Goal: Share content: Share content

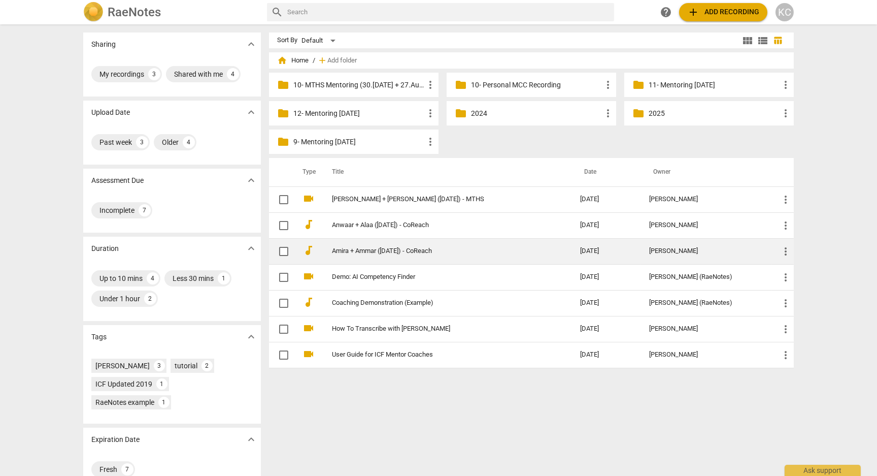
click at [379, 253] on link "Amira + Ammar ([DATE]) - CoReach" at bounding box center [438, 251] width 212 height 8
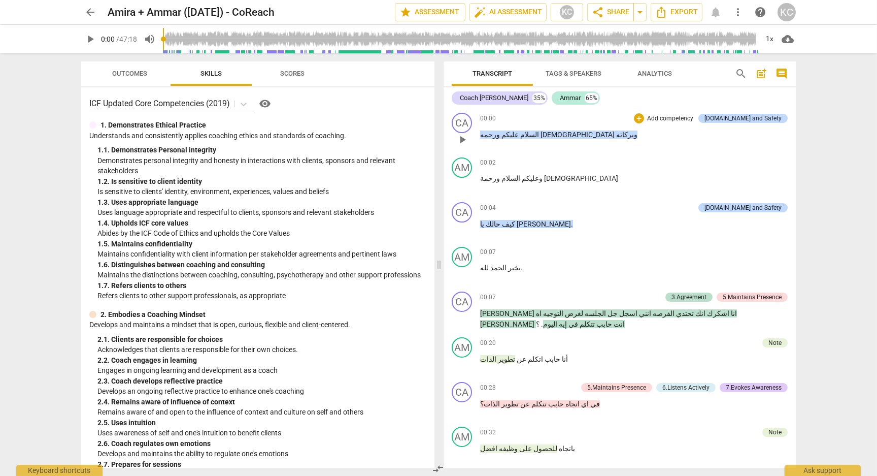
click at [539, 139] on span "السلام" at bounding box center [529, 134] width 20 height 8
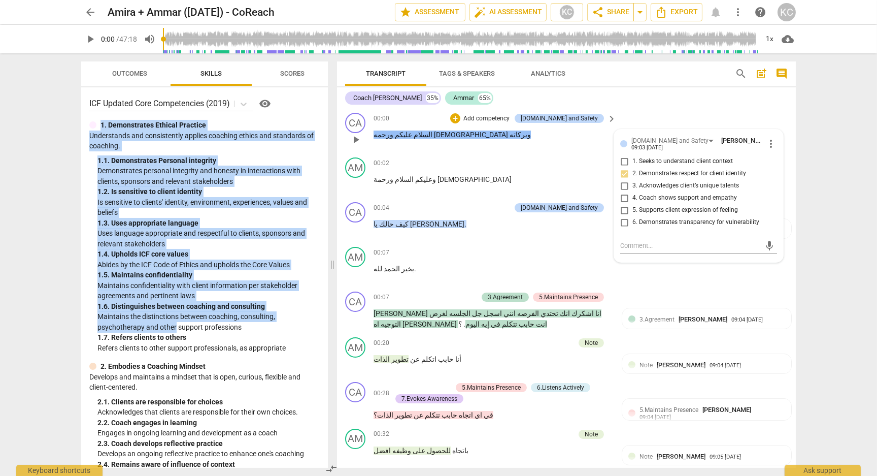
drag, startPoint x: 103, startPoint y: 127, endPoint x: 176, endPoint y: 332, distance: 217.9
click at [176, 332] on div "1. Demonstrates Ethical Practice Understands and consistently applies coaching …" at bounding box center [204, 236] width 230 height 233
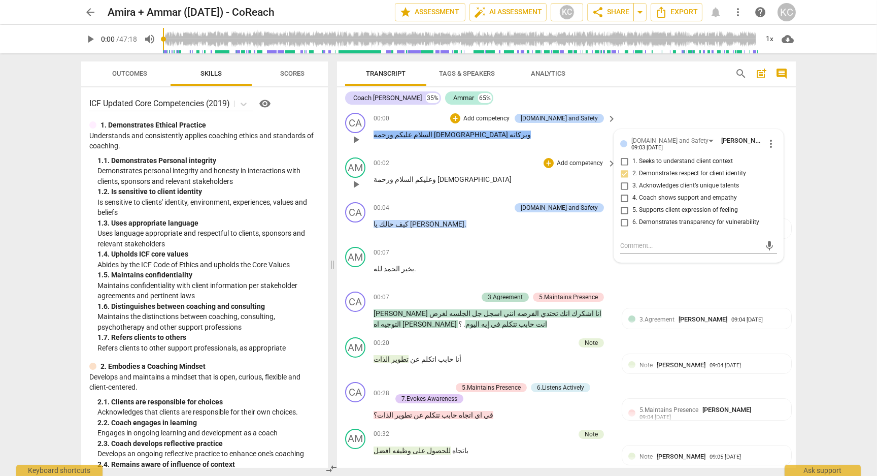
click at [448, 173] on div "00:02 + Add competency keyboard_arrow_right وعليكم السلام ورحمة الله" at bounding box center [496, 175] width 244 height 37
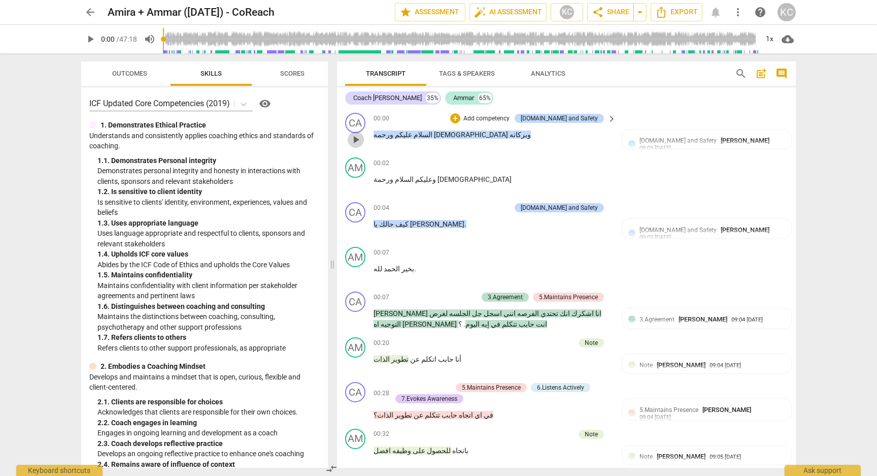
click at [355, 140] on span "play_arrow" at bounding box center [356, 139] width 12 height 12
click at [355, 139] on span "pause" at bounding box center [356, 139] width 12 height 12
click at [359, 142] on span "play_arrow" at bounding box center [356, 139] width 12 height 12
click at [355, 141] on span "pause" at bounding box center [356, 139] width 12 height 12
click at [87, 37] on span "play_arrow" at bounding box center [90, 39] width 12 height 12
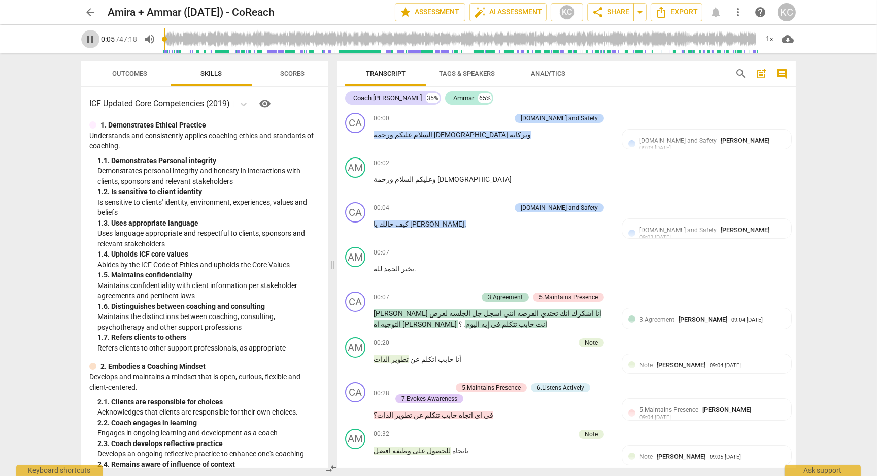
click at [87, 37] on span "pause" at bounding box center [90, 39] width 12 height 12
click at [354, 141] on span "play_arrow" at bounding box center [356, 139] width 12 height 12
click at [354, 141] on span "pause" at bounding box center [356, 139] width 12 height 12
click at [96, 47] on div "play_arrow 0:03 / 47:18 volume_up 1x cloud_download" at bounding box center [438, 39] width 715 height 28
click at [91, 39] on span "play_arrow" at bounding box center [90, 39] width 12 height 12
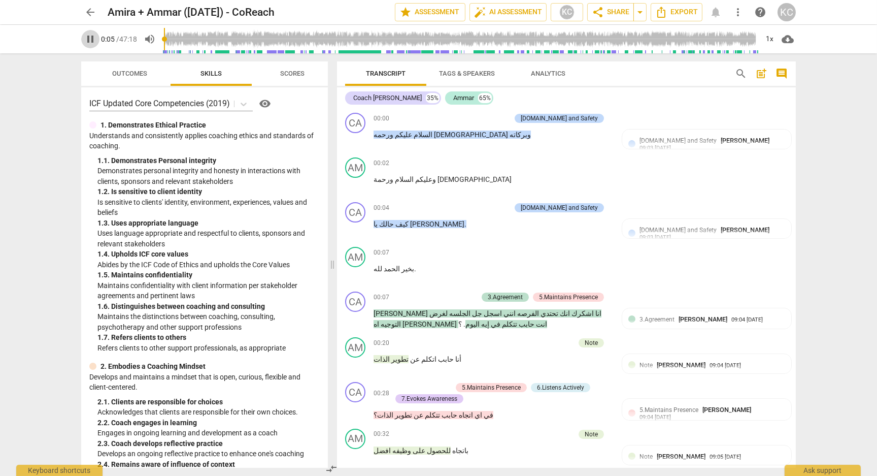
click at [91, 39] on span "pause" at bounding box center [90, 39] width 12 height 12
type input "6"
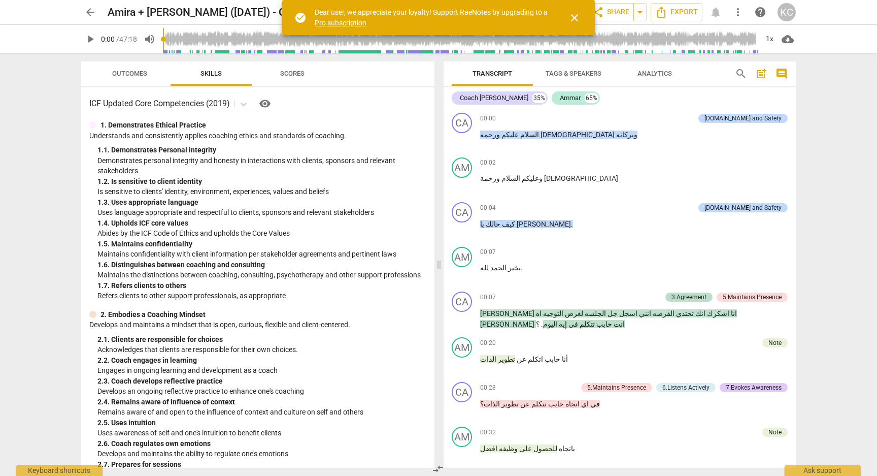
click at [93, 36] on span "play_arrow" at bounding box center [90, 39] width 12 height 12
click at [93, 36] on span "pause" at bounding box center [90, 39] width 12 height 12
click at [92, 36] on span "play_arrow" at bounding box center [90, 39] width 12 height 12
click at [92, 36] on span "pause" at bounding box center [90, 39] width 12 height 12
type input "5"
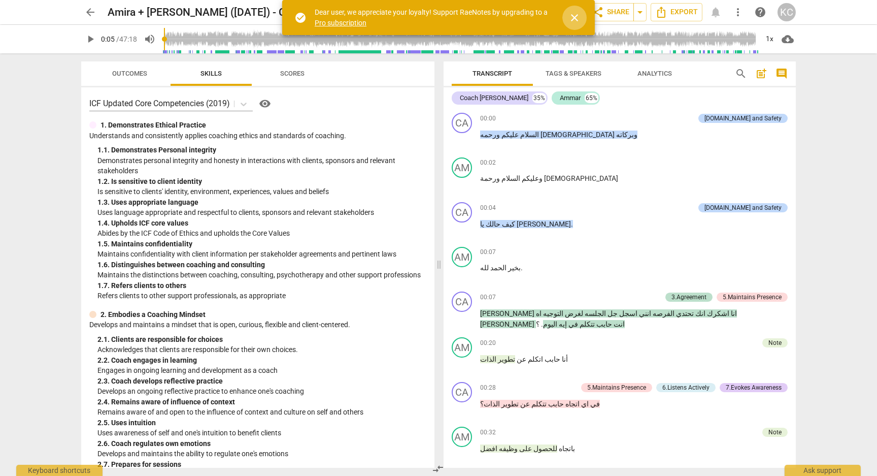
click at [581, 19] on span "close" at bounding box center [574, 18] width 24 height 12
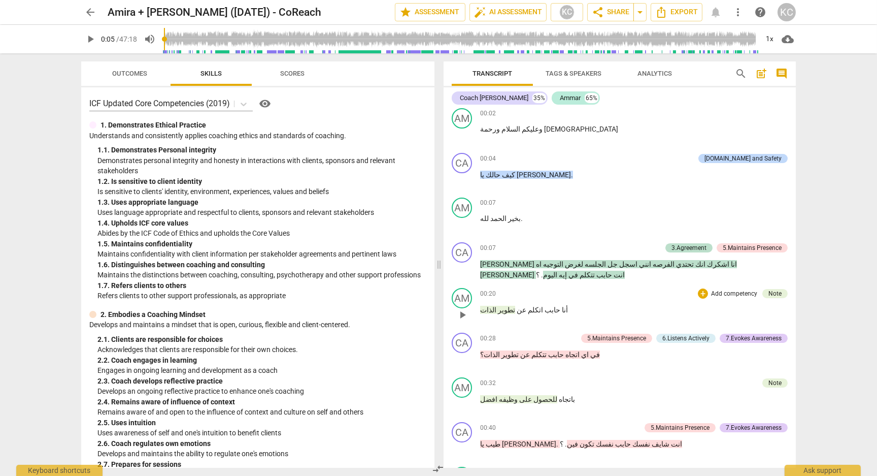
scroll to position [52, 0]
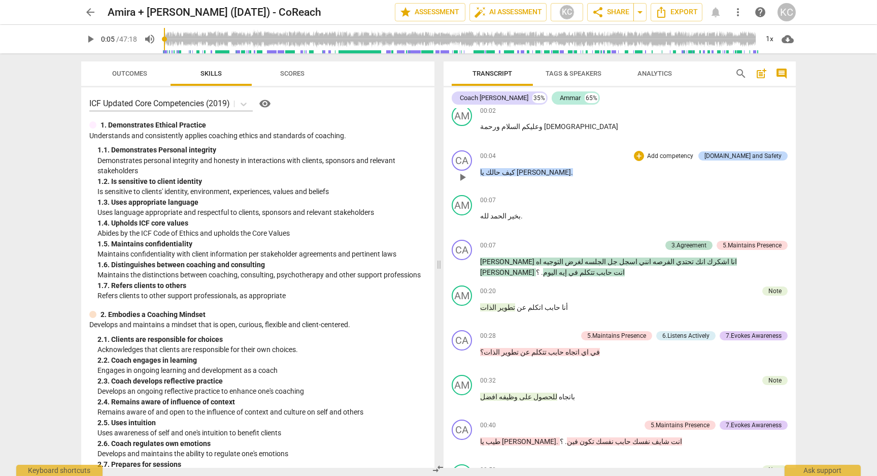
click at [515, 169] on span "كيف" at bounding box center [507, 172] width 15 height 8
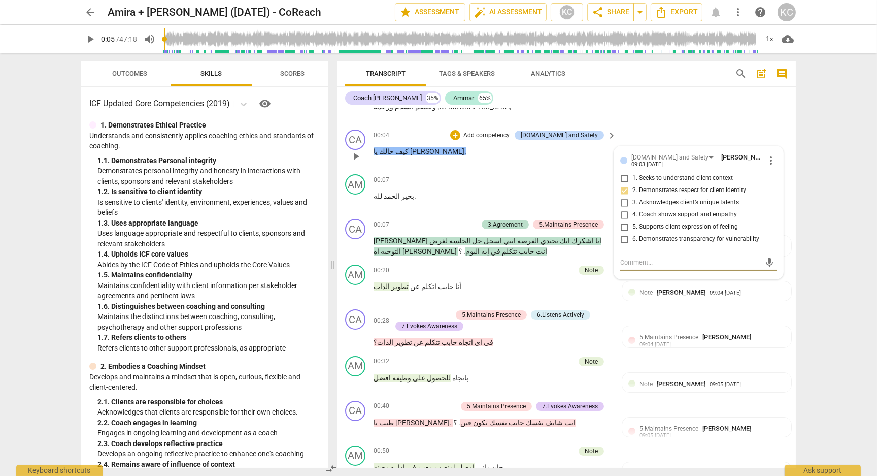
scroll to position [75, 0]
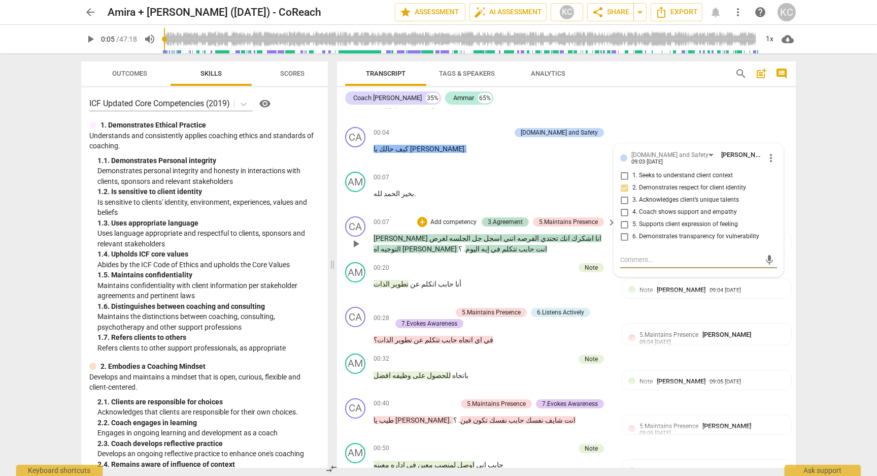
click at [573, 237] on span "اشكرك" at bounding box center [582, 238] width 24 height 8
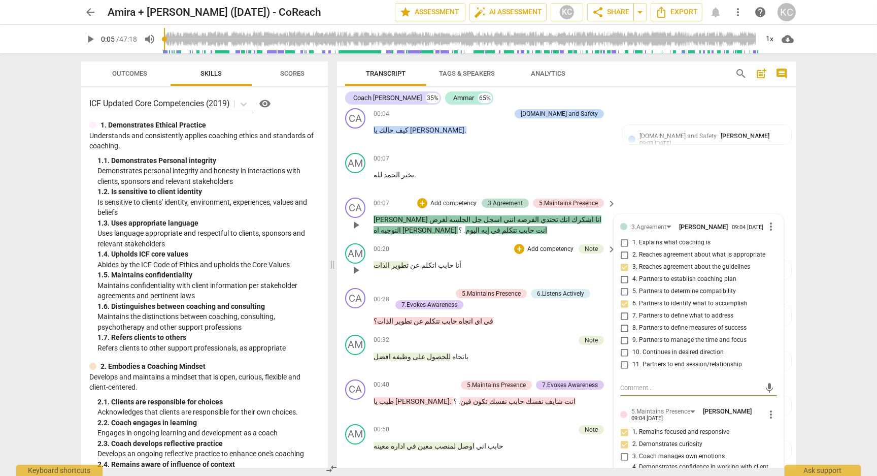
scroll to position [98, 0]
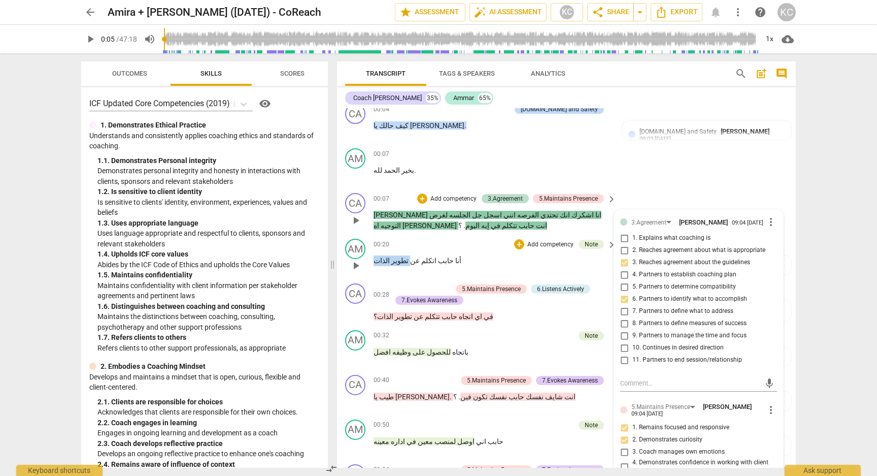
drag, startPoint x: 404, startPoint y: 259, endPoint x: 373, endPoint y: 258, distance: 31.5
click at [373, 258] on div "AM play_arrow pause 00:20 + Add competency Note keyboard_arrow_right أنا حابب ا…" at bounding box center [566, 257] width 459 height 45
drag, startPoint x: 435, startPoint y: 350, endPoint x: 382, endPoint y: 353, distance: 52.9
click at [382, 353] on p "باتجاه للحصول على وظيفه افضل" at bounding box center [493, 352] width 238 height 11
click at [504, 260] on p "أنا حابب اتكلم عن تطوير الذات" at bounding box center [493, 260] width 238 height 11
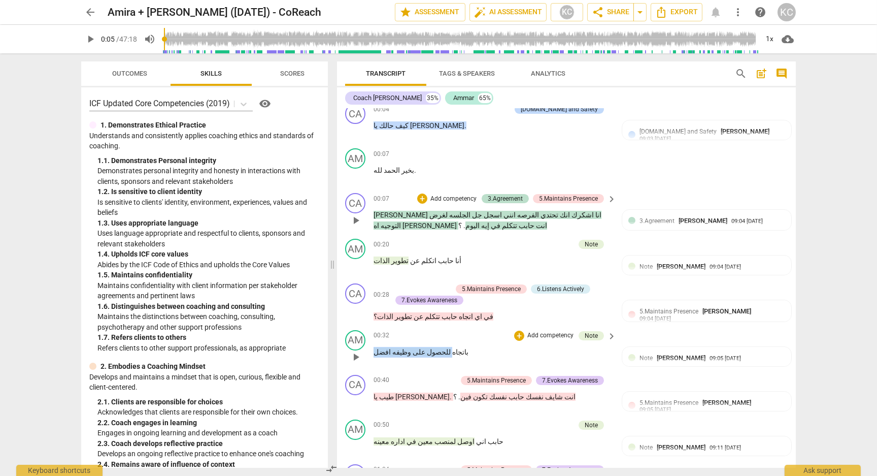
drag, startPoint x: 436, startPoint y: 347, endPoint x: 372, endPoint y: 353, distance: 64.2
click at [372, 353] on div "AM play_arrow pause 00:32 + Add competency Note keyboard_arrow_right باتجاه للح…" at bounding box center [566, 348] width 459 height 45
click at [468, 361] on div "00:32 + Add competency Note keyboard_arrow_right باتجاه للحصول على وظيفه افضل" at bounding box center [496, 348] width 244 height 37
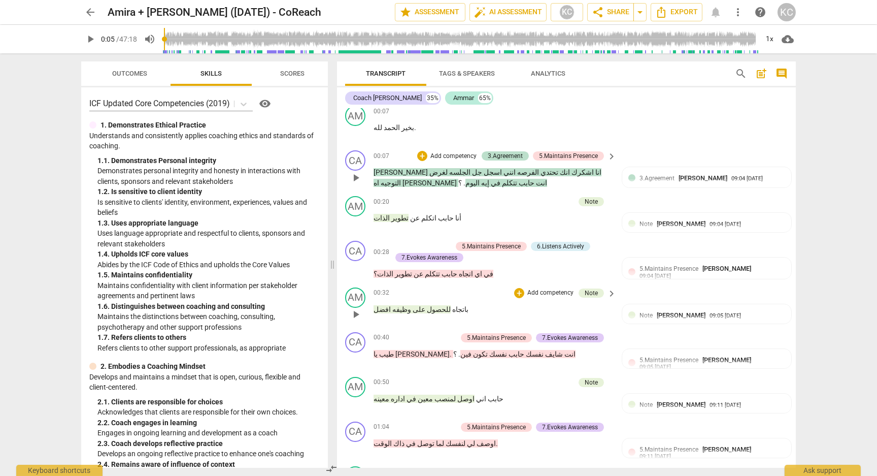
scroll to position [150, 0]
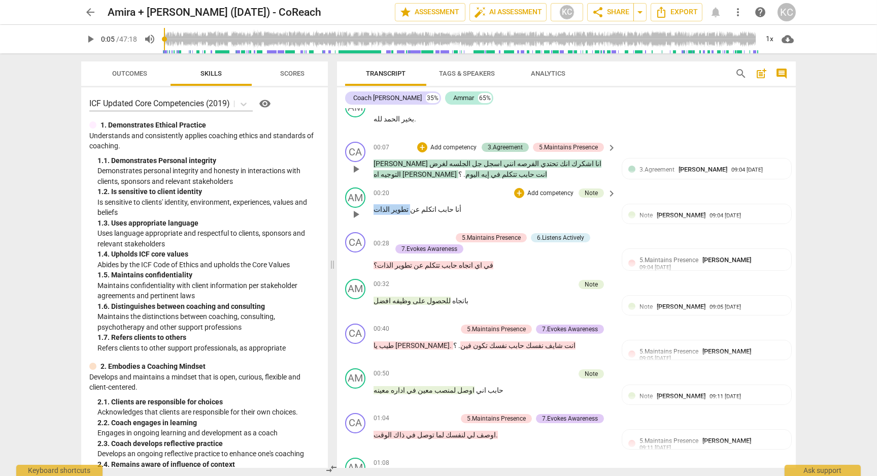
drag, startPoint x: 404, startPoint y: 208, endPoint x: 358, endPoint y: 208, distance: 45.2
click at [358, 208] on div "AM play_arrow pause 00:20 + Add competency Note keyboard_arrow_right أنا حابب ا…" at bounding box center [566, 205] width 459 height 45
click at [404, 218] on div "00:20 + Add competency Note keyboard_arrow_right أنا حابب اتكلم عن تطوير الذات" at bounding box center [496, 205] width 244 height 37
click at [403, 221] on div "00:20 + Add competency Note keyboard_arrow_right أنا حابب اتكلم عن تطوير الذات" at bounding box center [496, 205] width 244 height 37
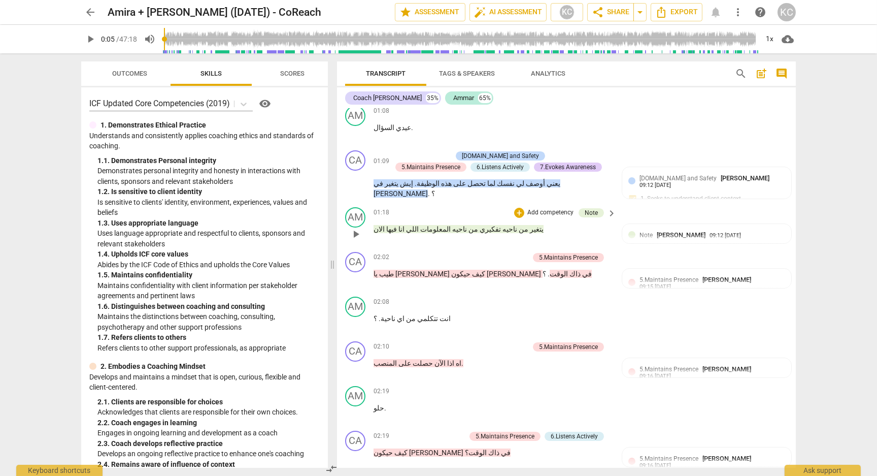
scroll to position [504, 0]
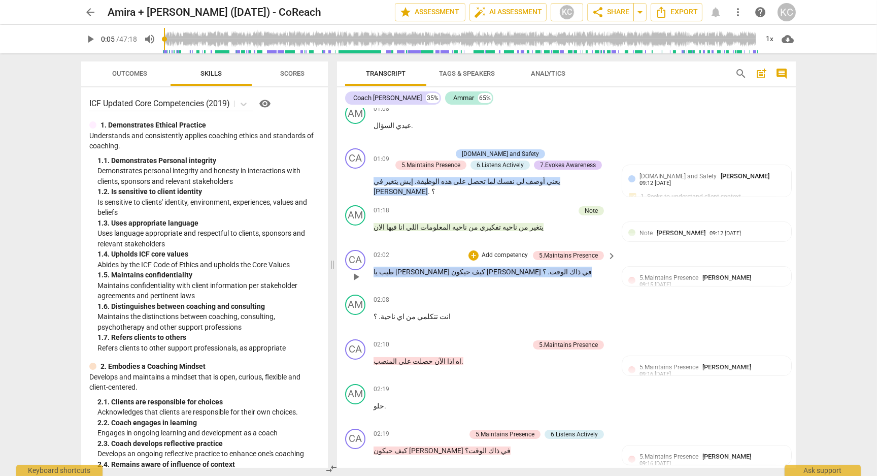
drag, startPoint x: 492, startPoint y: 256, endPoint x: 373, endPoint y: 261, distance: 119.4
click at [373, 261] on div "CA play_arrow pause 02:02 + Add competency 5.Maintains Presence keyboard_arrow_…" at bounding box center [566, 268] width 459 height 45
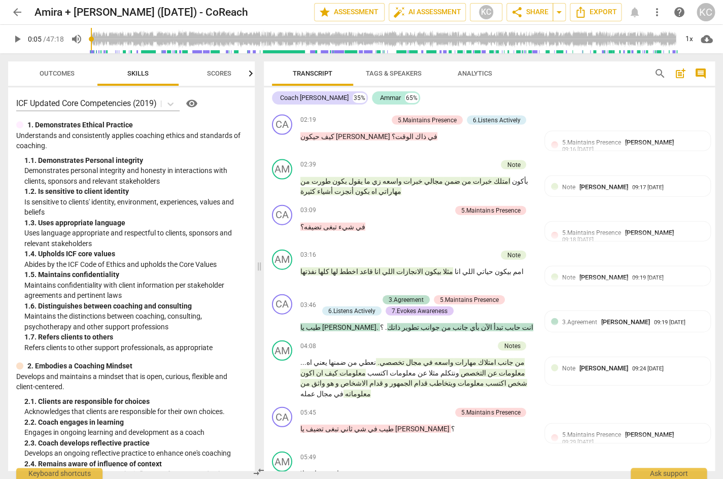
scroll to position [840, 0]
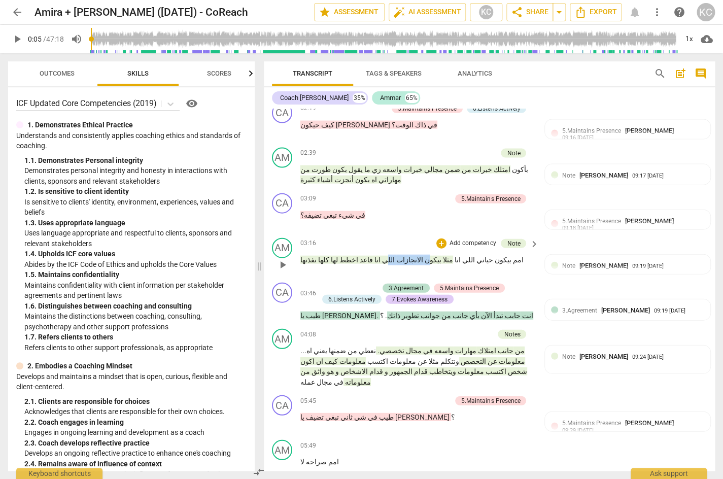
drag, startPoint x: 402, startPoint y: 231, endPoint x: 369, endPoint y: 234, distance: 33.1
click at [369, 255] on p "امم بيكون حياتي اللي انا مثلا بيكون الانجازات اللي انا قاعد اخطط لها كلها نفذتها" at bounding box center [417, 260] width 233 height 11
drag, startPoint x: 344, startPoint y: 148, endPoint x: 329, endPoint y: 148, distance: 14.7
click at [329, 164] on p "بأكون امتلك خبرات من ضمن مجالي خبرات واسعه زي ما يقول بكون طورت من مهاراتي اه ب…" at bounding box center [417, 174] width 233 height 21
drag, startPoint x: 394, startPoint y: 232, endPoint x: 374, endPoint y: 230, distance: 20.9
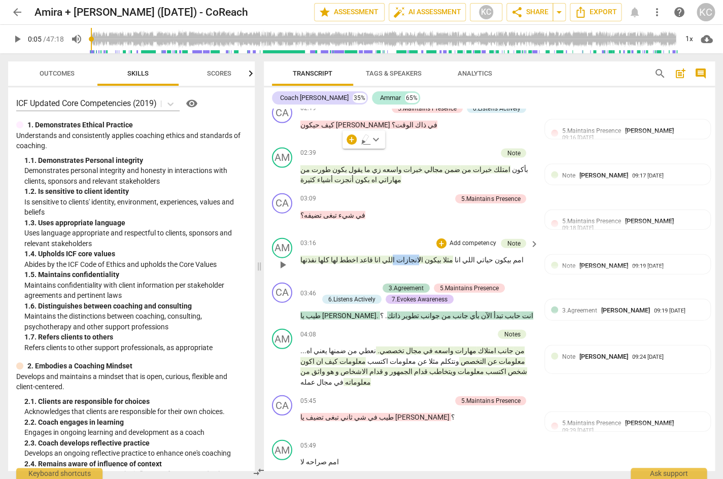
click at [373, 255] on p "امم بيكون حياتي اللي انا مثلا بيكون الانجازات اللي انا قاعد اخطط لها كلها نفذتها" at bounding box center [417, 260] width 233 height 11
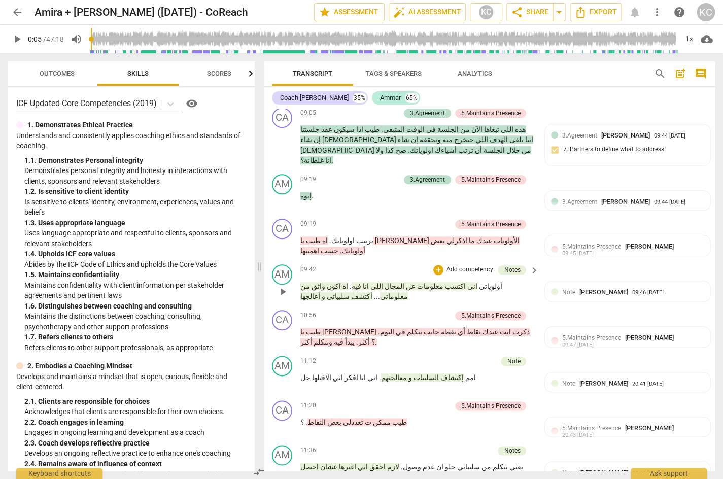
scroll to position [1774, 0]
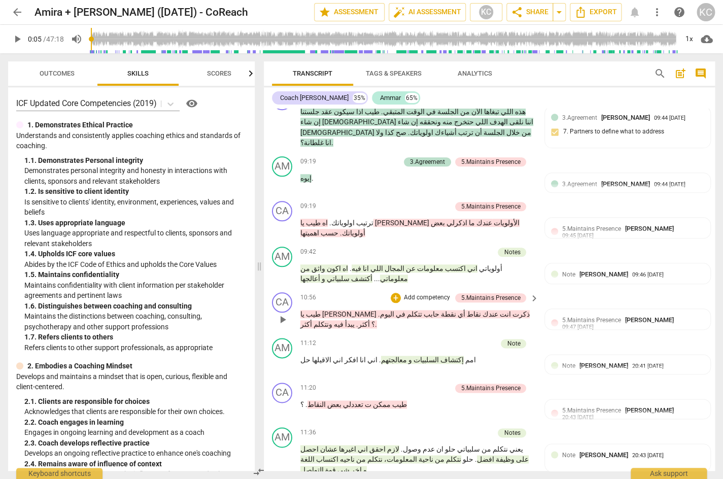
click at [332, 320] on span "فيه" at bounding box center [337, 324] width 11 height 8
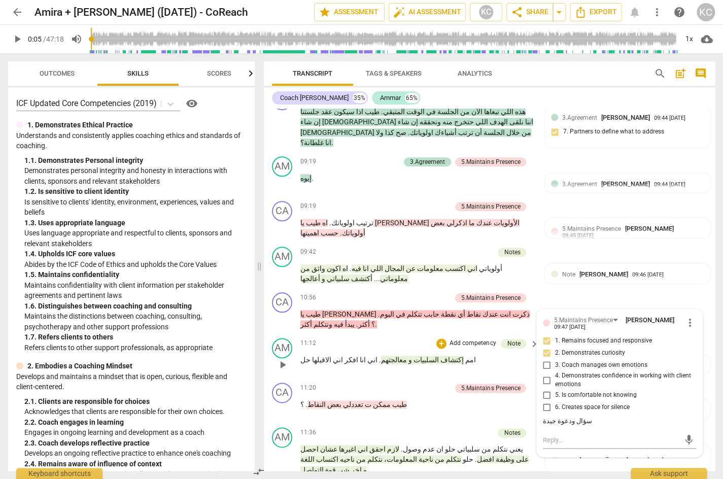
click at [394, 338] on div "11:12 + Add competency Note keyboard_arrow_right" at bounding box center [420, 343] width 239 height 11
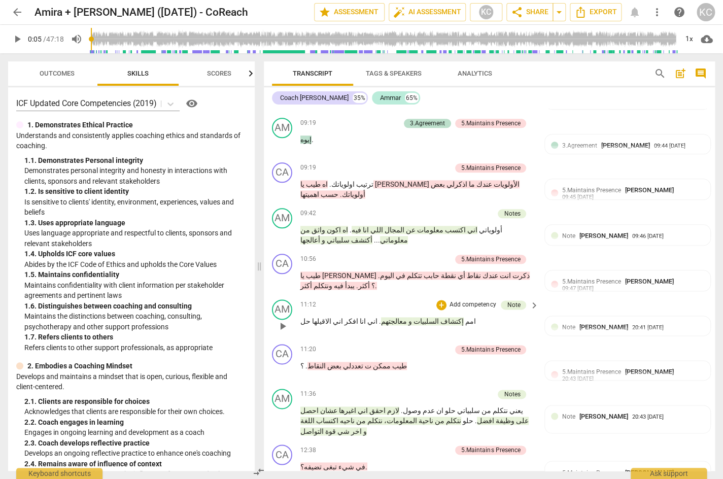
scroll to position [1805, 0]
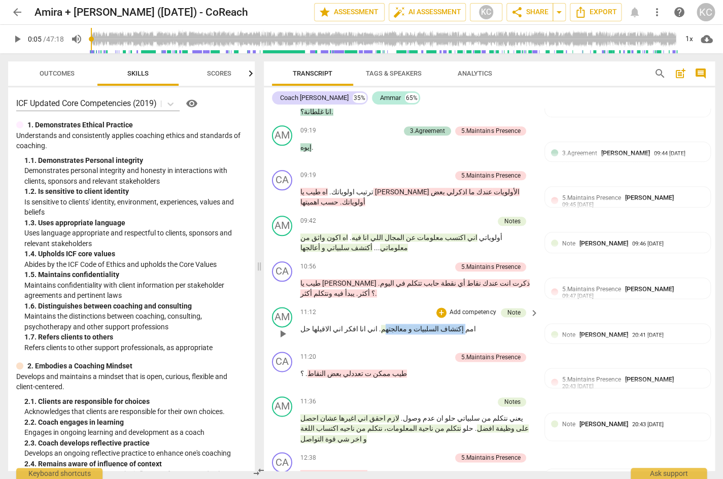
drag, startPoint x: 429, startPoint y: 242, endPoint x: 369, endPoint y: 242, distance: 60.9
click at [367, 324] on p "امم إكتشاف السلبيات و معالجتهم . اني انا افكر اني الاقيلها حل" at bounding box center [417, 329] width 233 height 11
click at [358, 348] on div "CA play_arrow pause 11:20 + Add competency 5.Maintains Presence keyboard_arrow_…" at bounding box center [489, 370] width 451 height 45
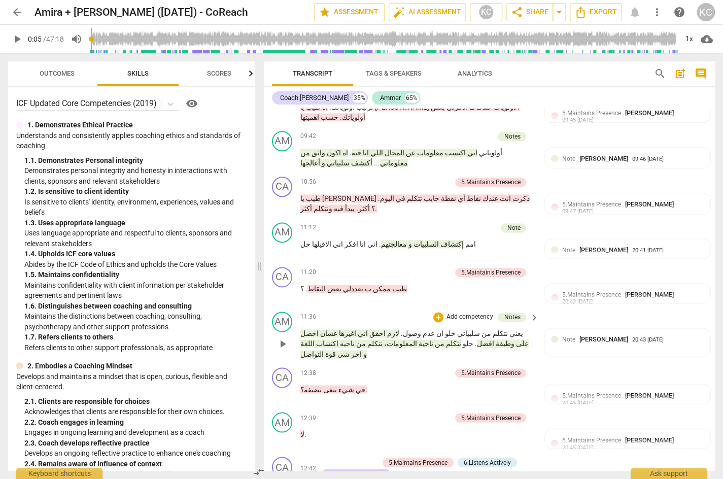
scroll to position [1890, 0]
drag, startPoint x: 519, startPoint y: 244, endPoint x: 431, endPoint y: 242, distance: 87.3
click at [431, 328] on p "يعني نتكلم من سلبياتي حلو ان عدم وصول . لازم احقق اني اغيرها عشان احصل على وظيف…" at bounding box center [417, 343] width 233 height 31
click at [421, 329] on span "وصول" at bounding box center [412, 333] width 18 height 8
drag, startPoint x: 495, startPoint y: 244, endPoint x: 477, endPoint y: 244, distance: 17.8
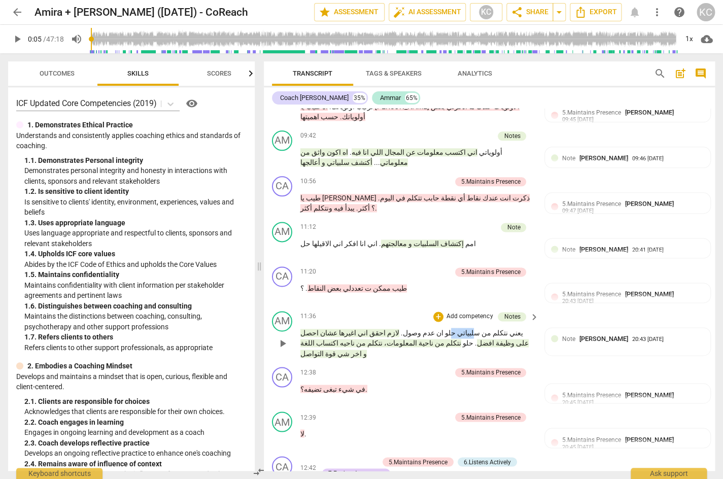
click at [477, 328] on p "يعني نتكلم من سلبياتي حلو ان عدم وصول . لازم احقق اني اغيرها عشان احصل على وظيف…" at bounding box center [417, 343] width 233 height 31
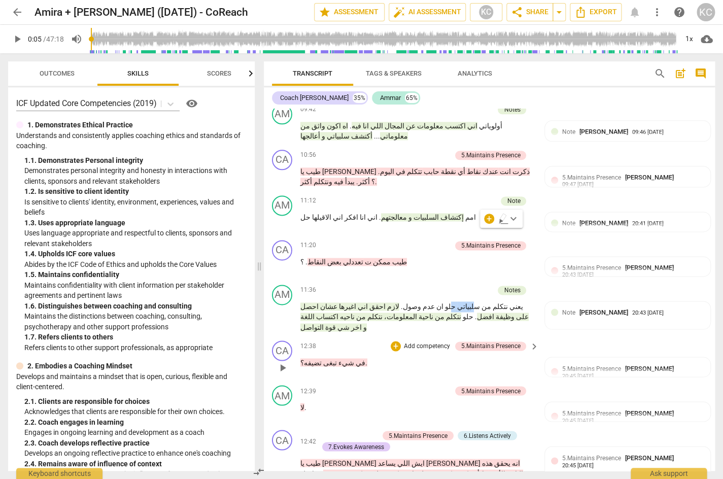
scroll to position [1917, 0]
drag, startPoint x: 312, startPoint y: 305, endPoint x: 303, endPoint y: 305, distance: 9.6
click at [303, 402] on p "لا ." at bounding box center [417, 407] width 233 height 11
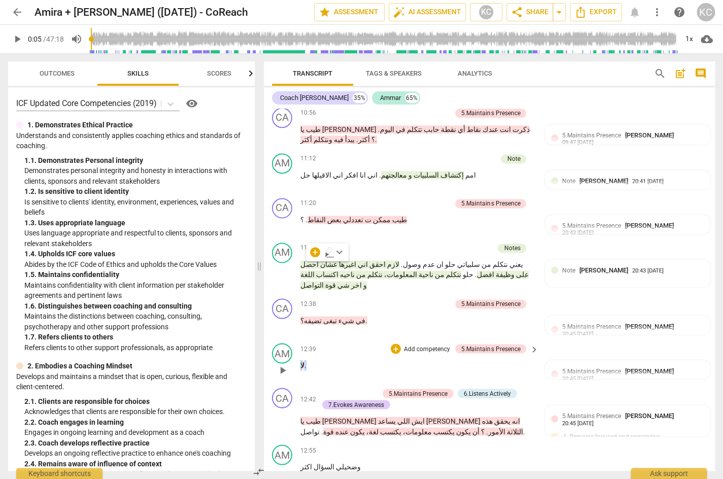
scroll to position [1963, 0]
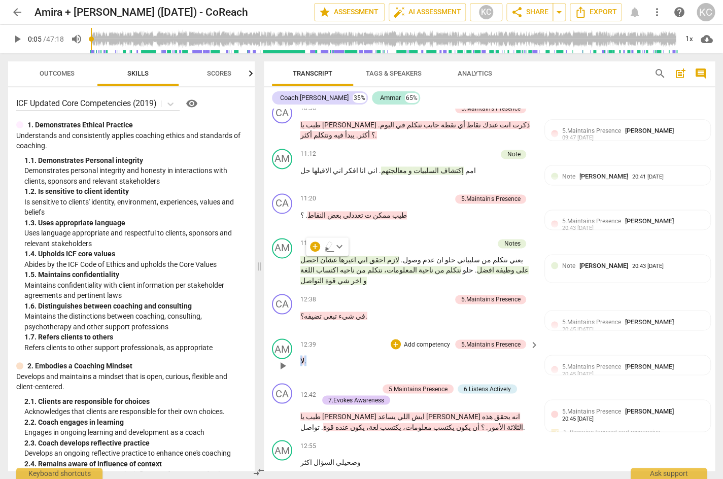
click at [502, 355] on p "لا ." at bounding box center [417, 360] width 233 height 11
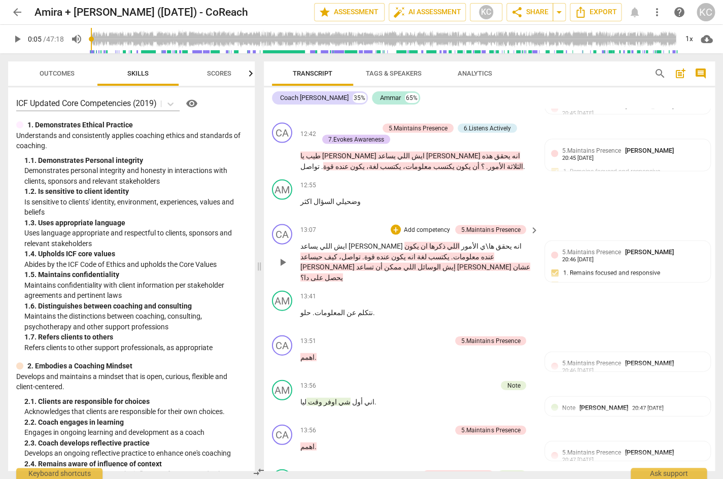
scroll to position [2224, 0]
drag, startPoint x: 317, startPoint y: 235, endPoint x: 303, endPoint y: 235, distance: 14.2
click at [303, 351] on p "اهمم ." at bounding box center [417, 356] width 233 height 11
drag, startPoint x: 326, startPoint y: 323, endPoint x: 308, endPoint y: 323, distance: 18.3
click at [308, 441] on p "اهمم ." at bounding box center [417, 446] width 233 height 11
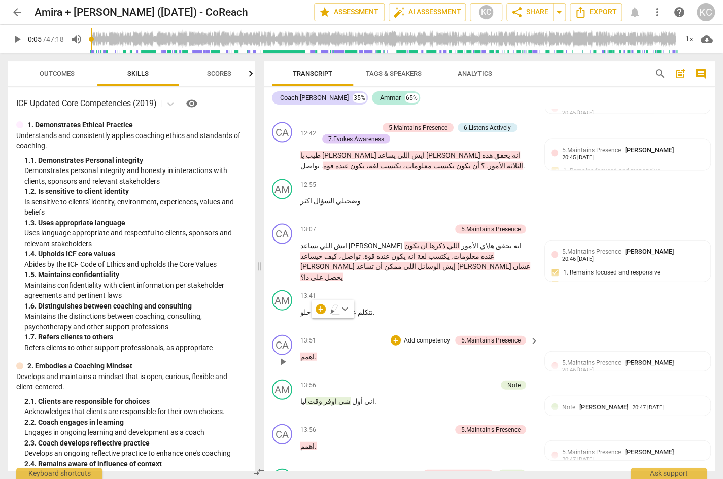
click at [357, 335] on div "13:51 + Add competency 5.Maintains Presence keyboard_arrow_right اهمم ." at bounding box center [420, 353] width 239 height 37
click at [314, 441] on p "اهمم ." at bounding box center [417, 446] width 233 height 11
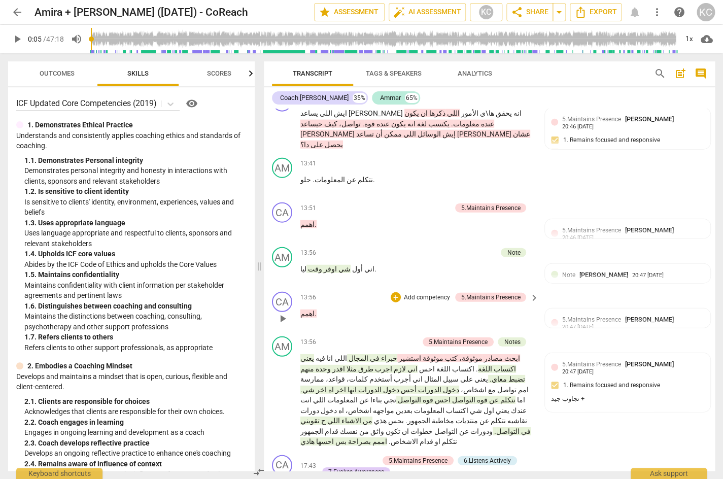
scroll to position [2363, 0]
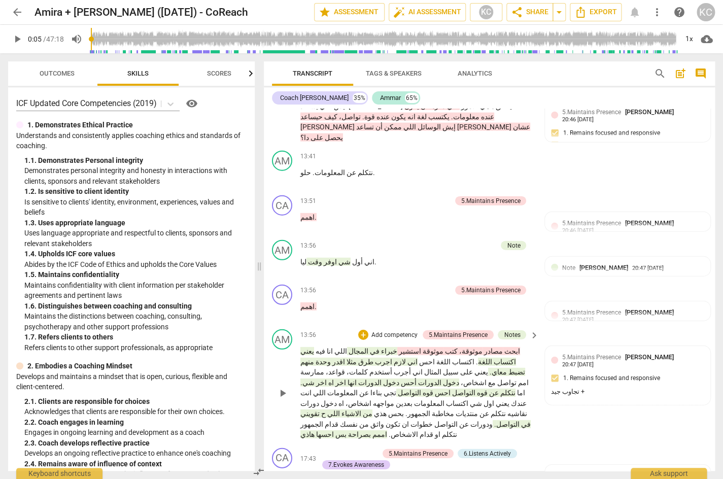
click at [314, 347] on span "يعني" at bounding box center [308, 351] width 14 height 8
click at [284, 387] on span "play_arrow" at bounding box center [283, 393] width 12 height 12
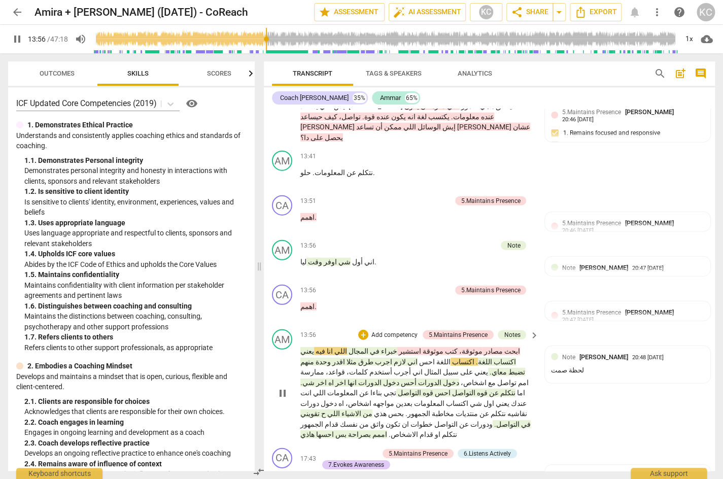
click at [284, 387] on span "pause" at bounding box center [283, 393] width 12 height 12
click at [286, 387] on span "play_arrow" at bounding box center [283, 393] width 12 height 12
click at [286, 387] on span "pause" at bounding box center [283, 393] width 12 height 12
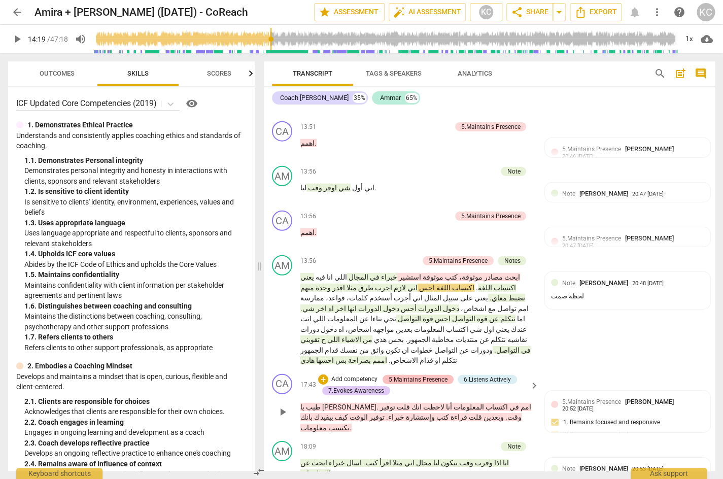
scroll to position [2426, 0]
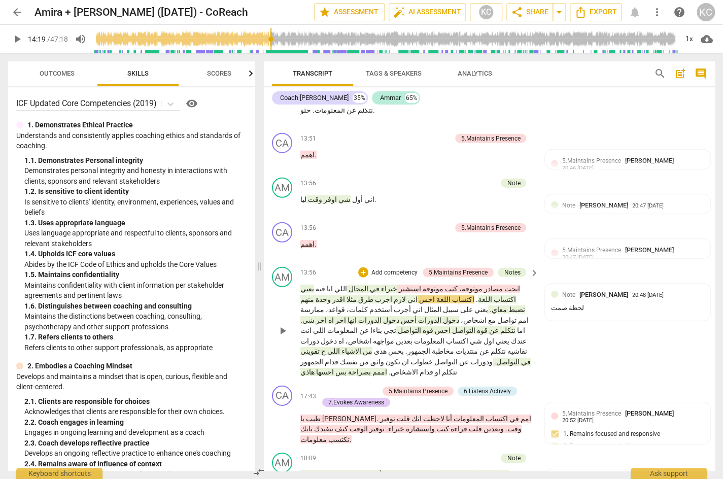
click at [417, 316] on span "الدورات" at bounding box center [429, 320] width 25 height 8
click at [476, 284] on p "ابحث مصادر موثوقة، كتب موثوقة استشير خبراء في المجال اللي انا فيه يعني اكتساب ا…" at bounding box center [417, 331] width 233 height 94
click at [438, 284] on p "ابحث مصادر موثوقة، كتب موثوقة استشير خبراء في المجال اللي انا فيه يعني اكتساب ا…" at bounding box center [417, 331] width 233 height 94
click at [372, 337] on span "اشخاص،" at bounding box center [357, 341] width 27 height 8
click at [520, 358] on span "في" at bounding box center [525, 362] width 11 height 8
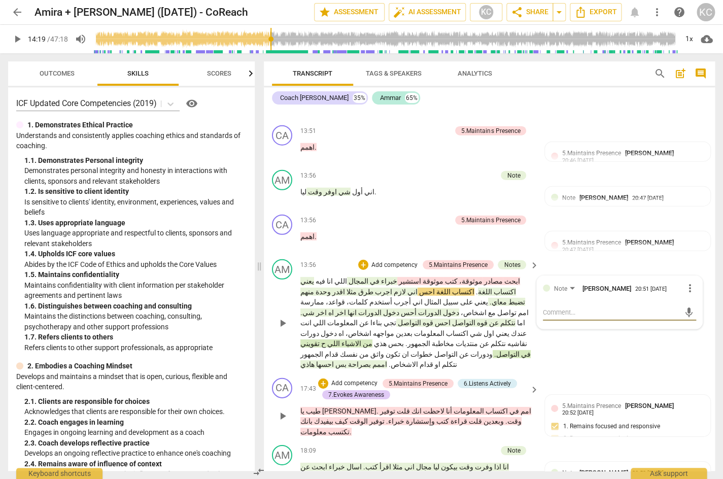
scroll to position [2436, 0]
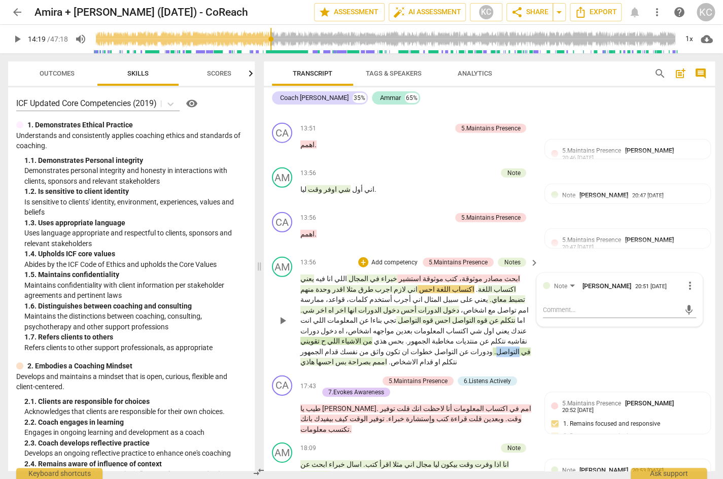
drag, startPoint x: 411, startPoint y: 210, endPoint x: 393, endPoint y: 206, distance: 18.7
click at [393, 274] on p "ابحث مصادر موثوقة، كتب موثوقة استشير خبراء في المجال اللي انا فيه يعني اكتساب ا…" at bounding box center [417, 321] width 233 height 94
click at [351, 274] on p "ابحث مصادر موثوقة، كتب موثوقة استشير خبراء في المجال اللي انا فيه يعني اكتساب ا…" at bounding box center [417, 321] width 233 height 94
drag, startPoint x: 346, startPoint y: 154, endPoint x: 337, endPoint y: 154, distance: 9.1
click at [492, 285] on span "اكتساب" at bounding box center [504, 289] width 24 height 8
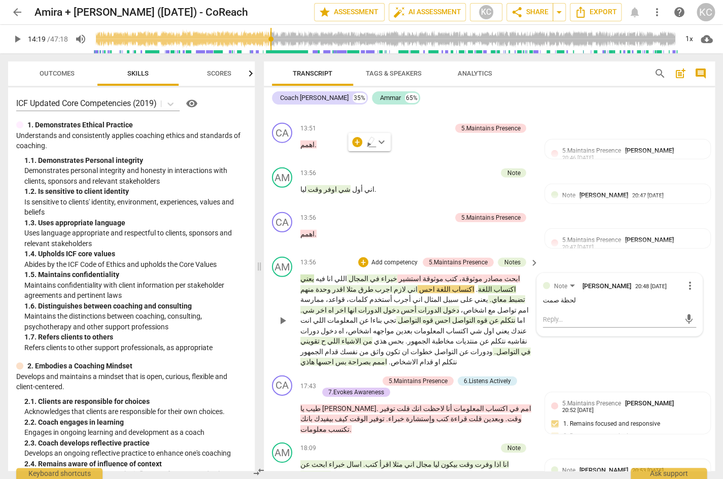
click at [417, 306] on span "الدورات" at bounding box center [429, 310] width 25 height 8
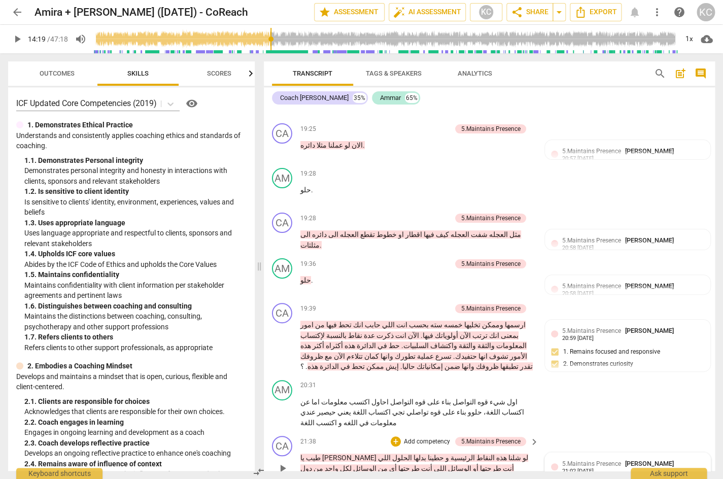
scroll to position [2914, 0]
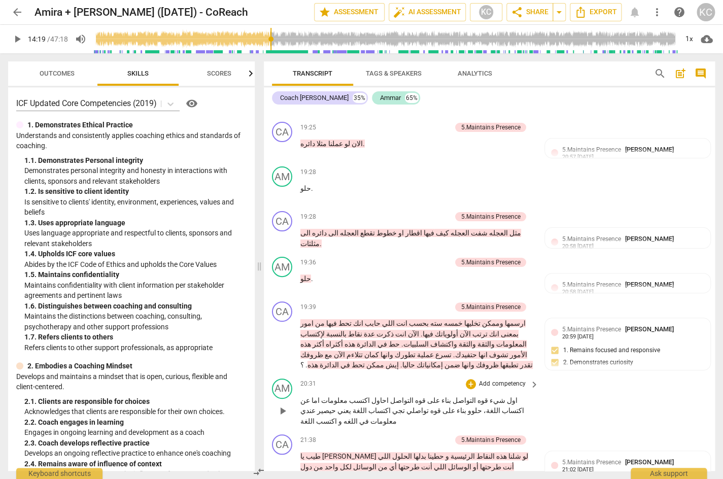
click at [285, 405] on span "play_arrow" at bounding box center [283, 411] width 12 height 12
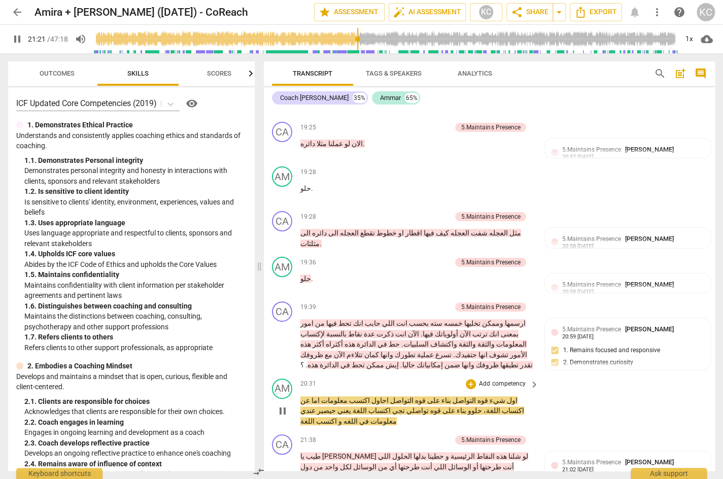
click at [285, 405] on span "pause" at bounding box center [283, 411] width 12 height 12
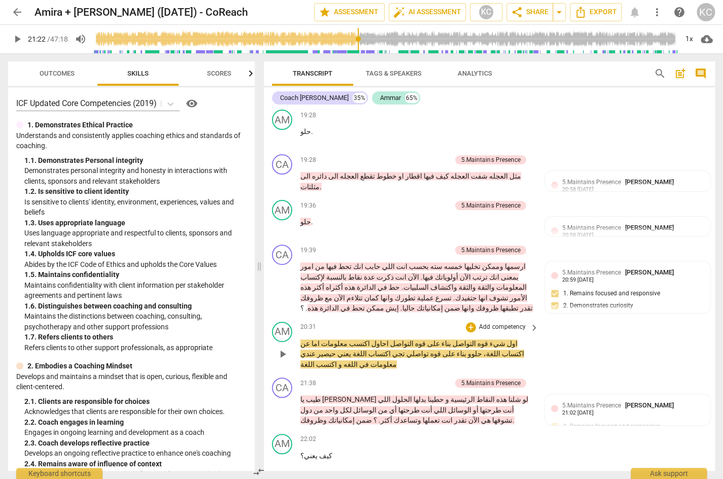
scroll to position [2972, 0]
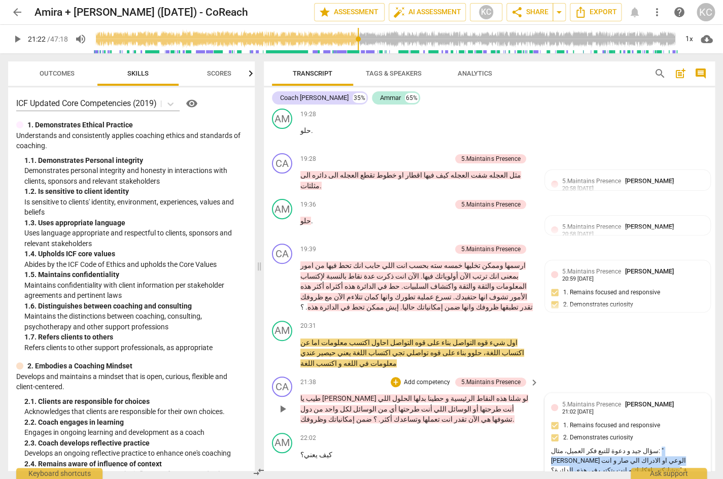
drag, startPoint x: 619, startPoint y: 263, endPoint x: 554, endPoint y: 273, distance: 66.2
click at [554, 447] on div "سؤال جيد و دعوة للتبع فكر العميل، مثال: "[PERSON_NAME] الوعي او الادراك الي صار…" at bounding box center [627, 461] width 153 height 28
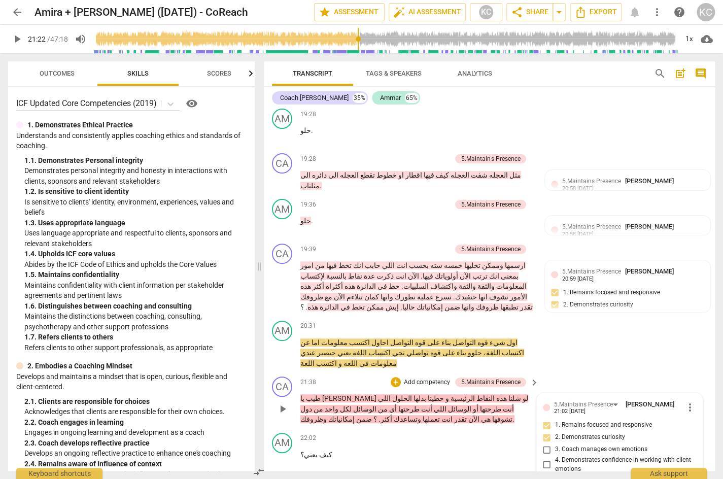
click at [588, 373] on div "CA play_arrow pause 21:38 + Add competency 5.Maintains Presence keyboard_arrow_…" at bounding box center [489, 401] width 451 height 56
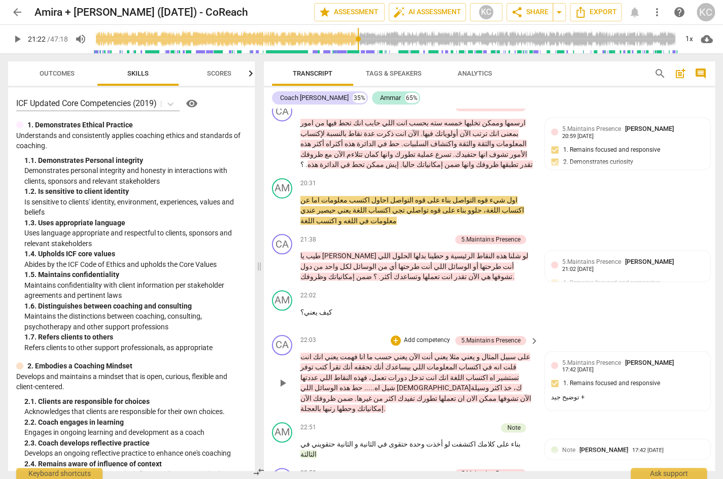
scroll to position [3119, 0]
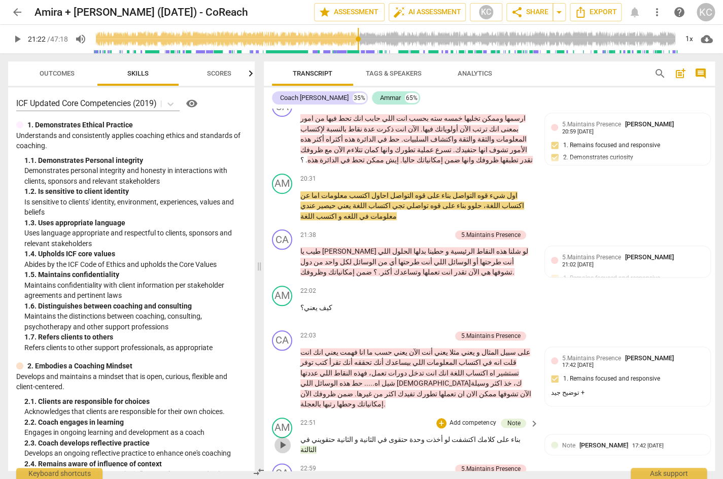
click at [279, 439] on span "play_arrow" at bounding box center [283, 445] width 12 height 12
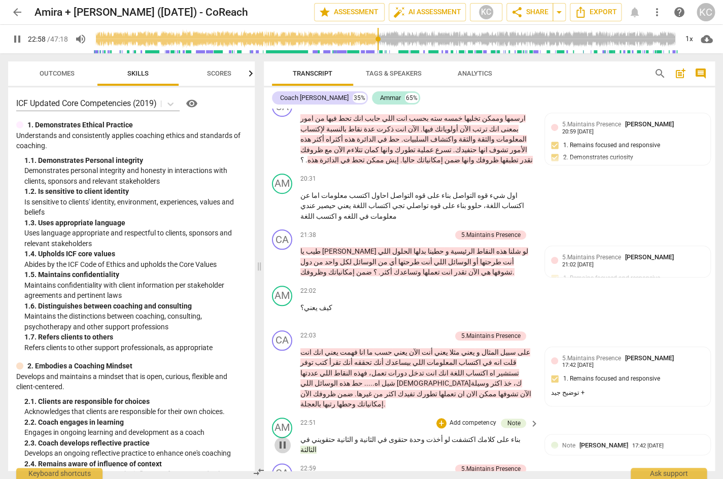
click at [279, 439] on span "pause" at bounding box center [283, 445] width 12 height 12
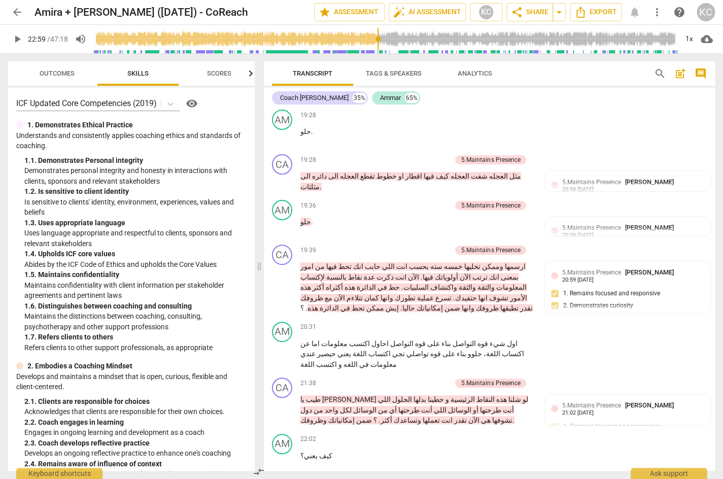
scroll to position [2971, 0]
click at [279, 348] on span "play_arrow" at bounding box center [283, 354] width 12 height 12
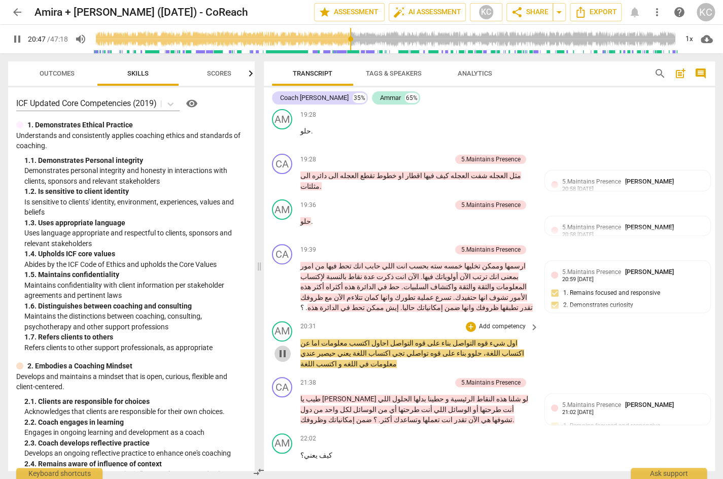
click at [280, 348] on span "pause" at bounding box center [283, 354] width 12 height 12
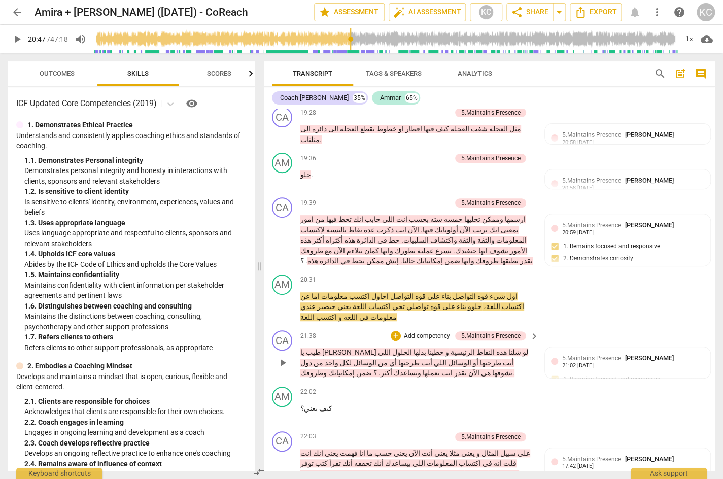
scroll to position [3047, 0]
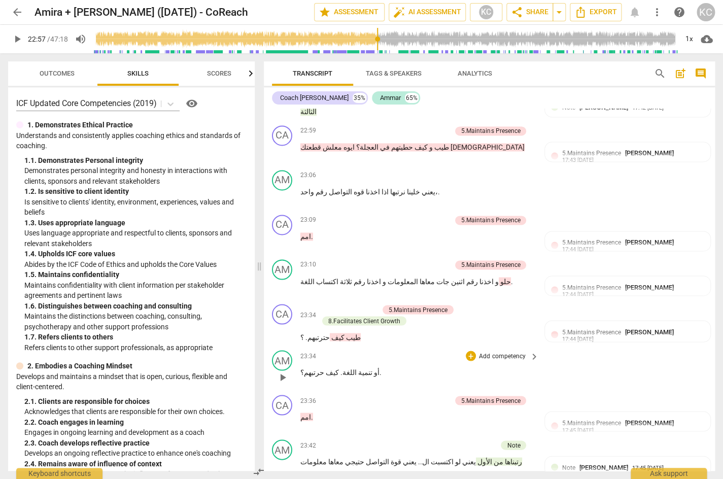
scroll to position [3463, 0]
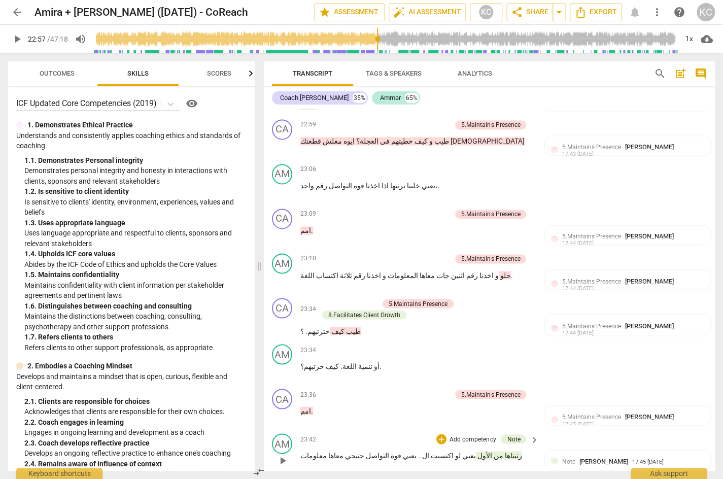
click at [504, 451] on span "رتبناها" at bounding box center [513, 455] width 19 height 8
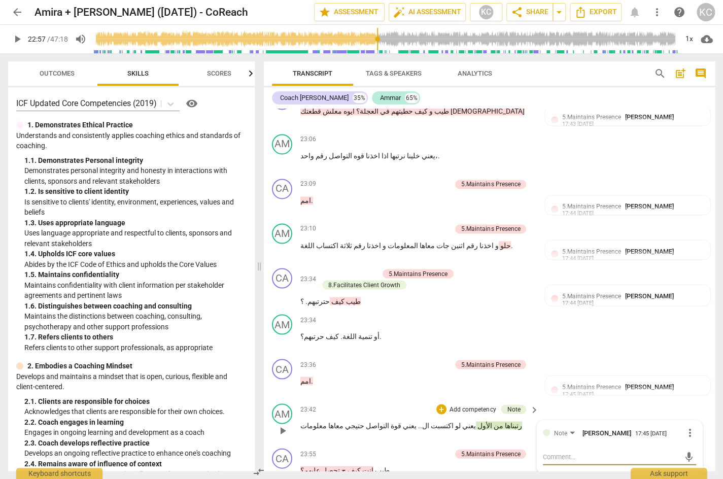
scroll to position [3498, 0]
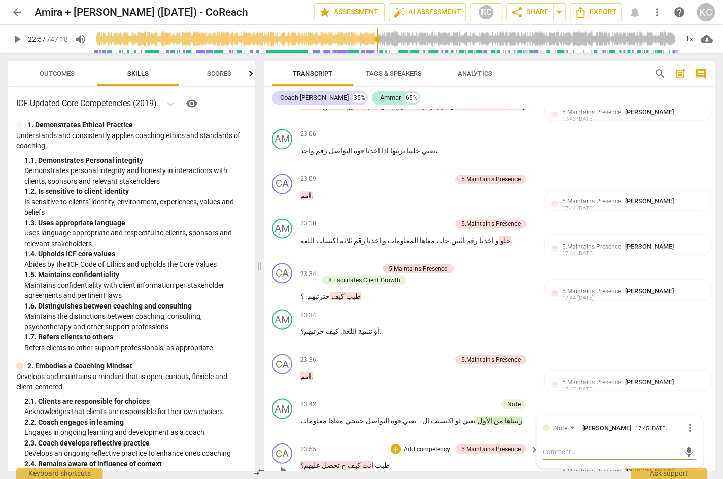
click at [340, 461] on span "ح" at bounding box center [343, 465] width 6 height 8
click at [395, 443] on div "23:55 + Add competency 5.Maintains Presence keyboard_arrow_right طيب انت كيف ح …" at bounding box center [420, 461] width 239 height 37
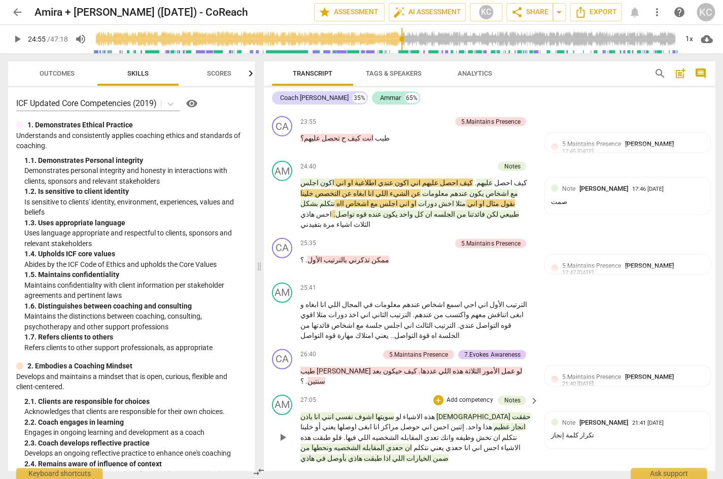
scroll to position [3826, 0]
click at [353, 412] on span "نفسي" at bounding box center [343, 416] width 19 height 8
drag, startPoint x: 397, startPoint y: 179, endPoint x: 382, endPoint y: 178, distance: 14.8
click at [382, 411] on p "هذه الاشياء لو سويتها اشوف نفسي انني انا باذن الله حققت انجاز عظيم هذا واحد . إ…" at bounding box center [417, 437] width 233 height 52
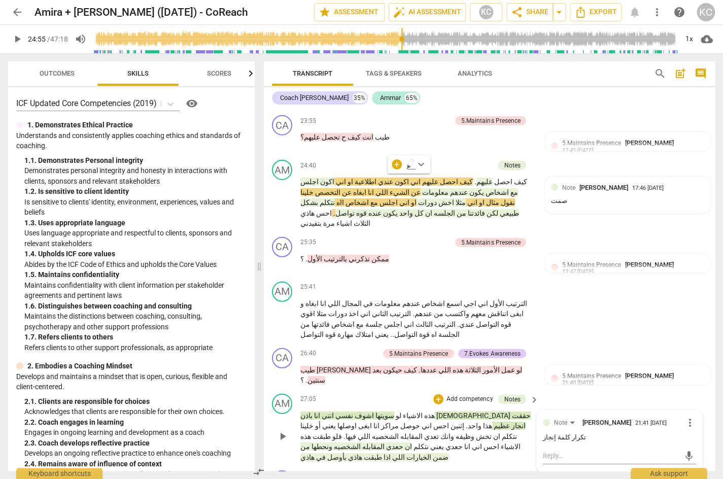
click at [425, 411] on p "هذه الاشياء لو سويتها اشوف نفسي انني انا باذن الله حققت انجاز عظيم هذا واحد . إ…" at bounding box center [417, 437] width 233 height 52
click at [361, 443] on span "الشخصيه" at bounding box center [346, 447] width 28 height 8
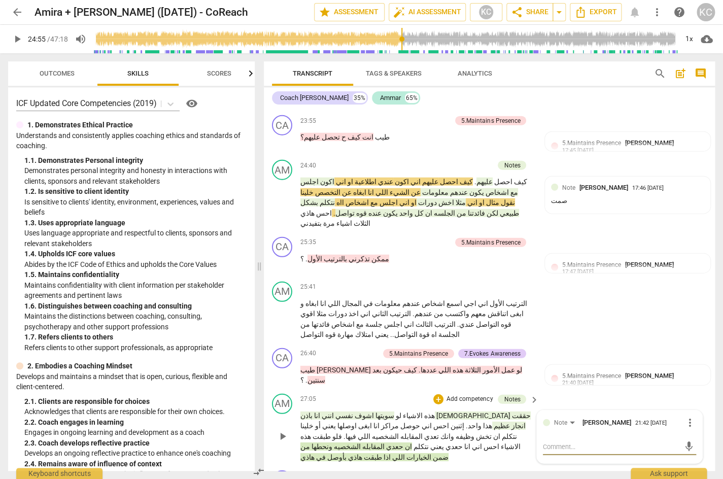
click at [410, 411] on p "هذه الاشياء لو سويتها اشوف نفسي انني انا باذن الله حققت انجاز عظيم هذا واحد . إ…" at bounding box center [417, 437] width 233 height 52
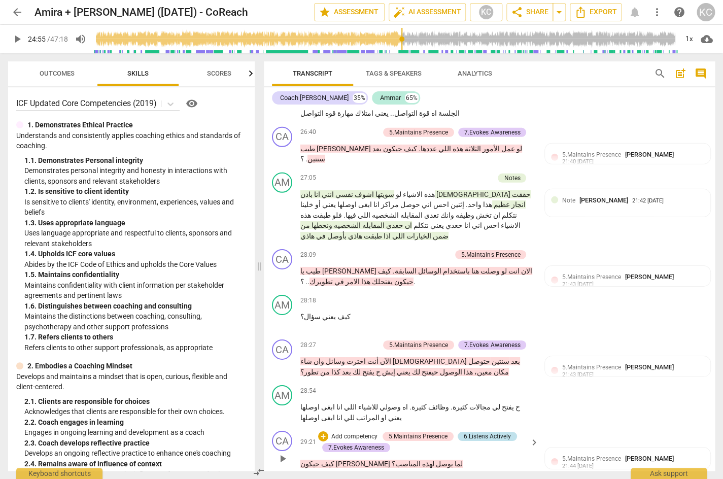
scroll to position [4051, 0]
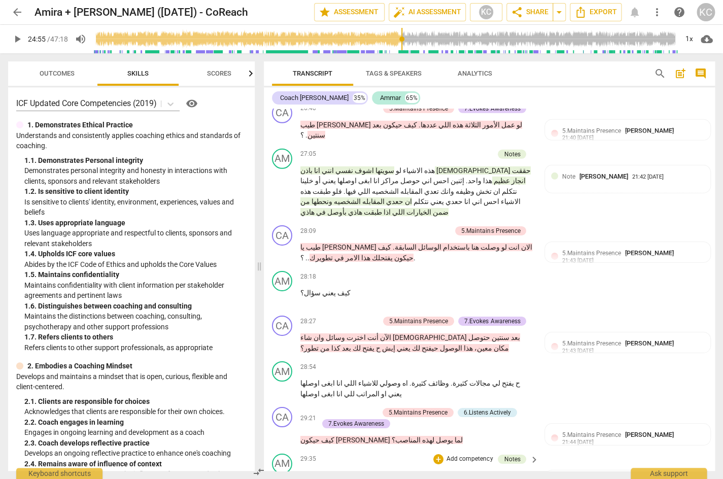
scroll to position [4079, 0]
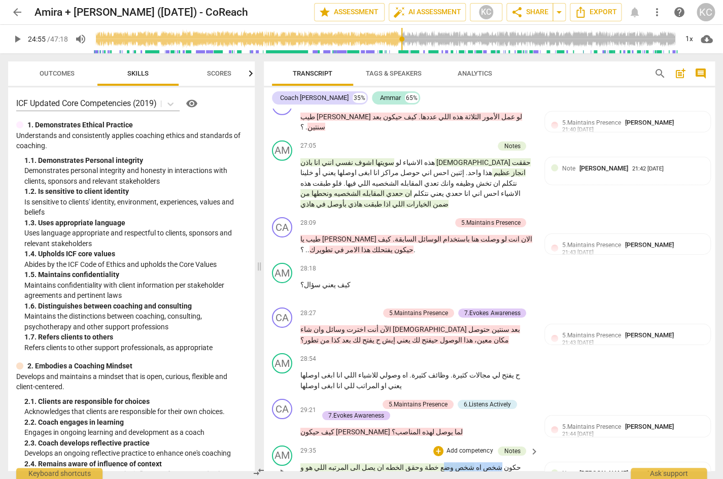
drag, startPoint x: 518, startPoint y: 221, endPoint x: 471, endPoint y: 221, distance: 47.2
click at [471, 462] on p "حكون شخص اه شخص وضع خطة وحقق الخطه ان يصل الى المرتبه اللي هو و صلها يعني . اوا…" at bounding box center [417, 472] width 233 height 21
click at [516, 462] on p "حكون شخص اه شخص وضع خطة وحقق الخطه ان يصل الى المرتبه اللي هو و صلها يعني . اوا…" at bounding box center [417, 472] width 233 height 21
drag, startPoint x: 522, startPoint y: 215, endPoint x: 471, endPoint y: 214, distance: 50.8
click at [471, 462] on p "حكون شخص اه شخص وضع خطة وحقق الخطه ان يصل الى المرتبه اللي هو و صلها يعني . اوا…" at bounding box center [417, 472] width 233 height 21
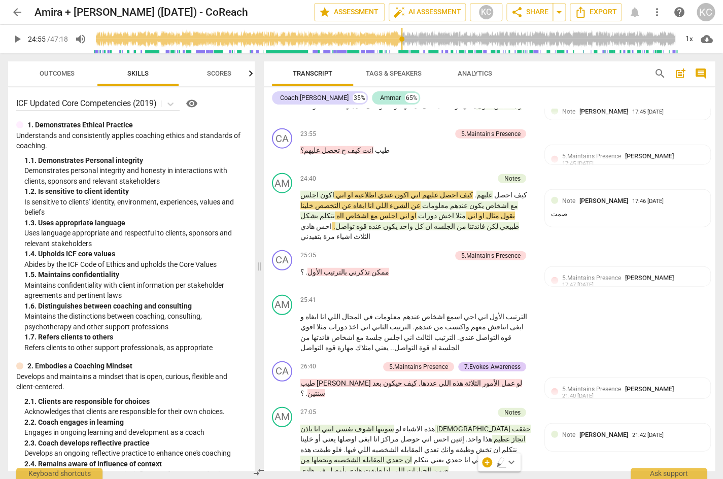
scroll to position [3818, 0]
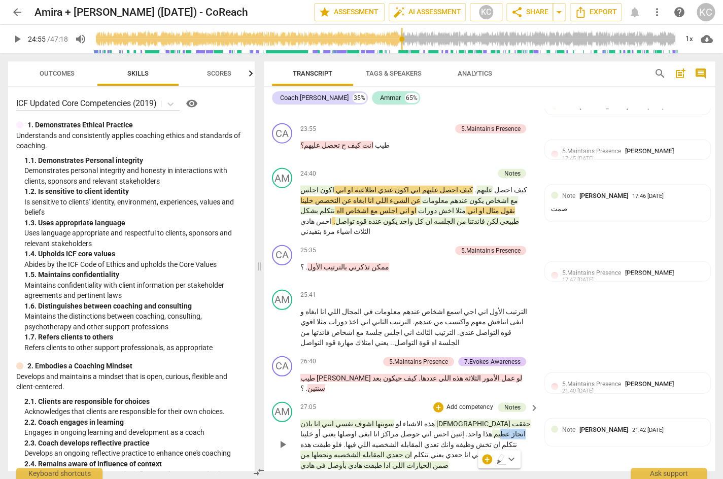
drag, startPoint x: 402, startPoint y: 186, endPoint x: 380, endPoint y: 186, distance: 21.8
click at [380, 419] on p "هذه الاشياء لو سويتها اشوف نفسي انني انا باذن الله حققت انجاز عظيم هذا واحد . إ…" at bounding box center [417, 445] width 233 height 52
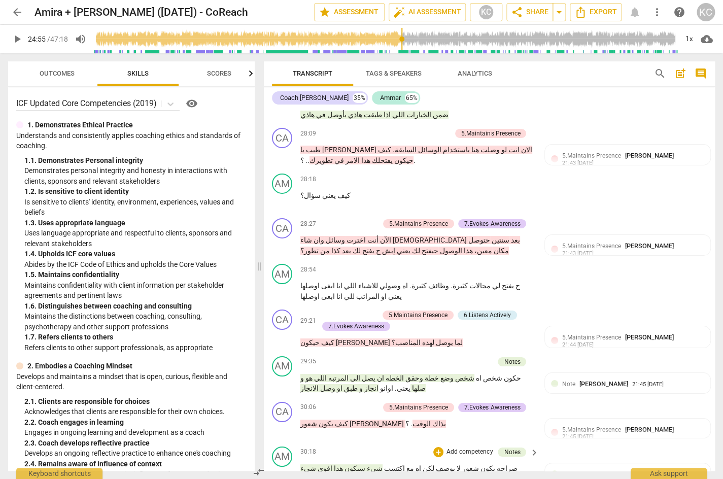
scroll to position [4174, 0]
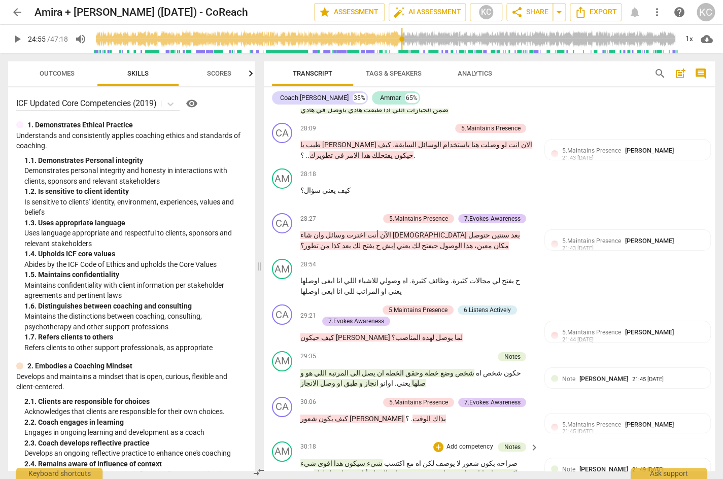
drag, startPoint x: 377, startPoint y: 233, endPoint x: 299, endPoint y: 236, distance: 78.2
click at [299, 438] on div "AM play_arrow pause 30:18 + Add competency Notes keyboard_arrow_right صراحه بكو…" at bounding box center [489, 471] width 451 height 66
click at [344, 458] on p "صراحه بكون شعور لا يوصف لكن اه مع اكتسب شيء سيكون هذا اقوى شيء اكتسبت انو انا .…" at bounding box center [417, 479] width 233 height 42
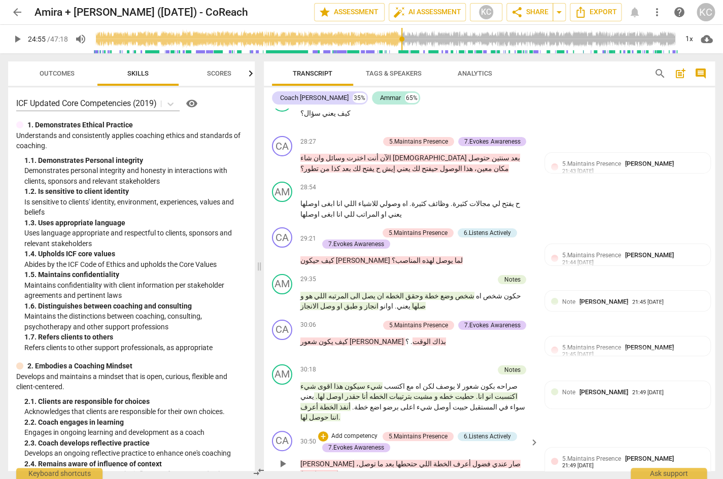
scroll to position [4260, 0]
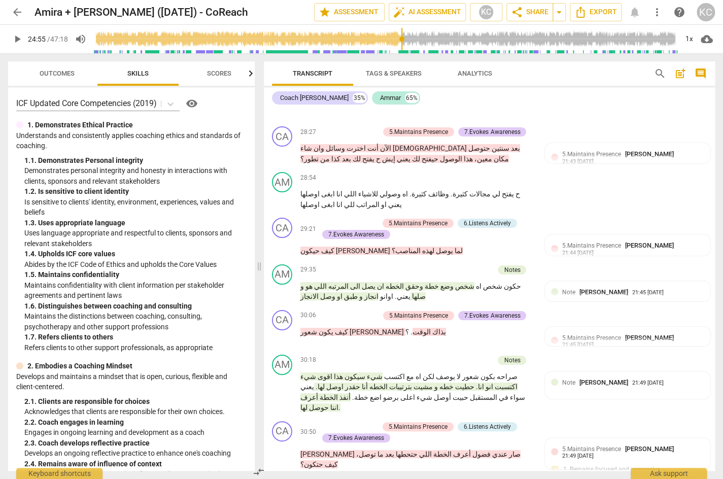
drag, startPoint x: 479, startPoint y: 232, endPoint x: 505, endPoint y: 232, distance: 25.9
drag, startPoint x: 384, startPoint y: 231, endPoint x: 356, endPoint y: 233, distance: 28.5
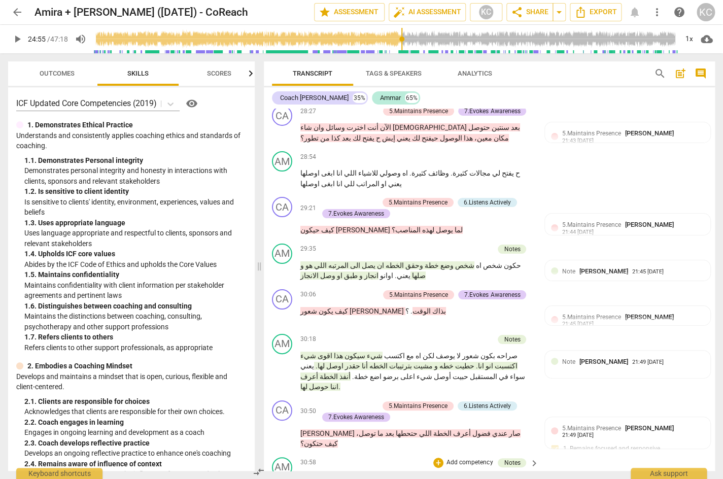
scroll to position [4283, 0]
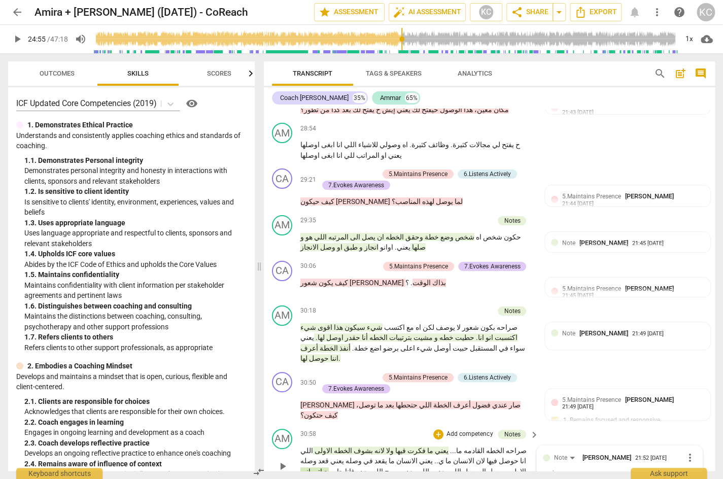
scroll to position [4312, 0]
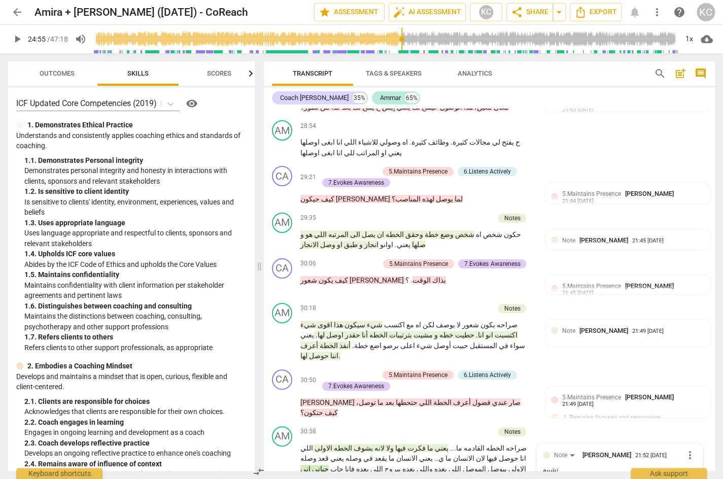
drag, startPoint x: 384, startPoint y: 199, endPoint x: 359, endPoint y: 199, distance: 24.9
click at [359, 443] on p "صراحه الخطه القادمه ما . . . يعني ما فكرت فيها ولا لانه بشوف الخطه الاولى اللي …" at bounding box center [417, 464] width 233 height 42
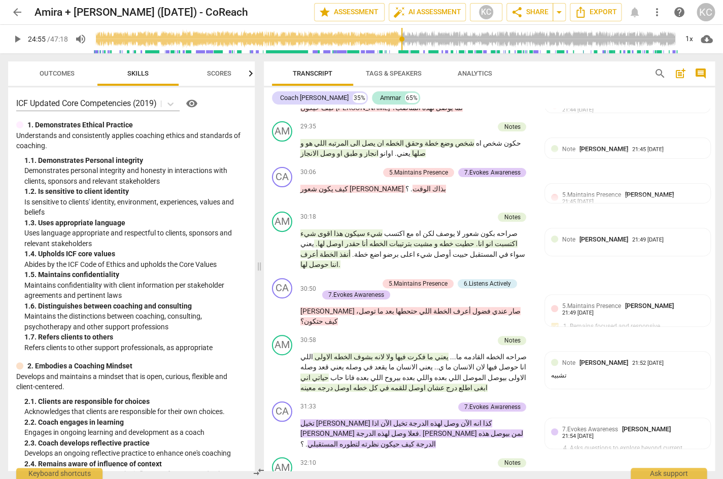
scroll to position [4407, 0]
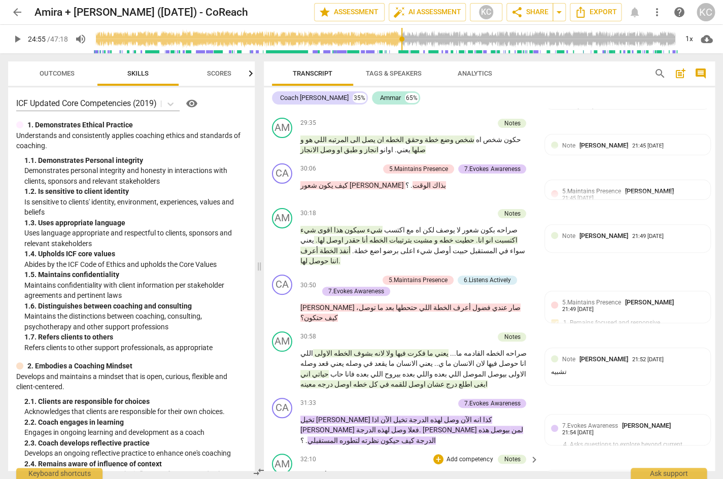
click at [483, 471] on p "النظرة الوحيدة الي انا متاكد من الشيء اللي انا قاعد اشوفه انو انا ما حأفشل . او…" at bounding box center [417, 486] width 233 height 31
drag, startPoint x: 401, startPoint y: 193, endPoint x: 366, endPoint y: 195, distance: 35.1
click at [366, 471] on p "النظرة الوحيدة الي انا متاكد من الشيء اللي انا قاعد اشوفه انو انا ما حأفشل . او…" at bounding box center [417, 486] width 233 height 31
click at [307, 475] on span "ما" at bounding box center [304, 486] width 6 height 8
drag, startPoint x: 406, startPoint y: 194, endPoint x: 368, endPoint y: 200, distance: 38.1
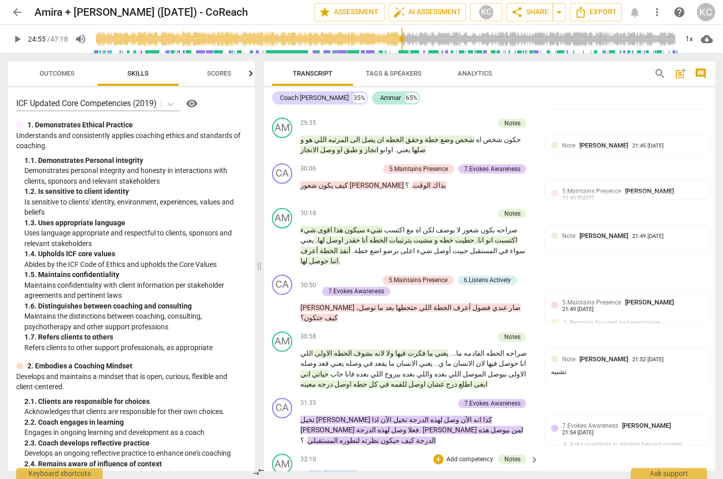
click at [368, 471] on p "النظرة الوحيدة الي انا متاكد من الشيء اللي انا قاعد اشوفه انو انا ما حأفشل . او…" at bounding box center [417, 486] width 233 height 31
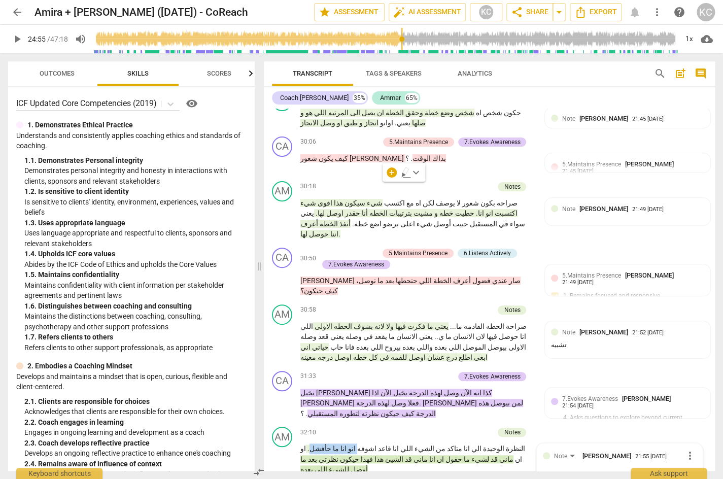
scroll to position [4439, 0]
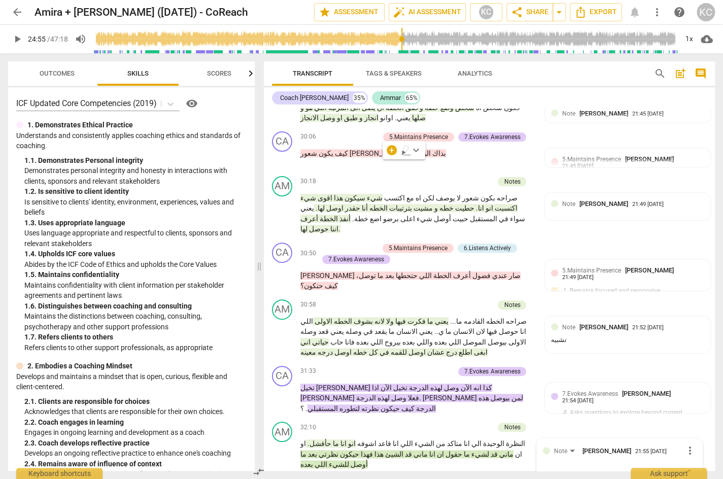
drag, startPoint x: 418, startPoint y: 253, endPoint x: 390, endPoint y: 253, distance: 28.4
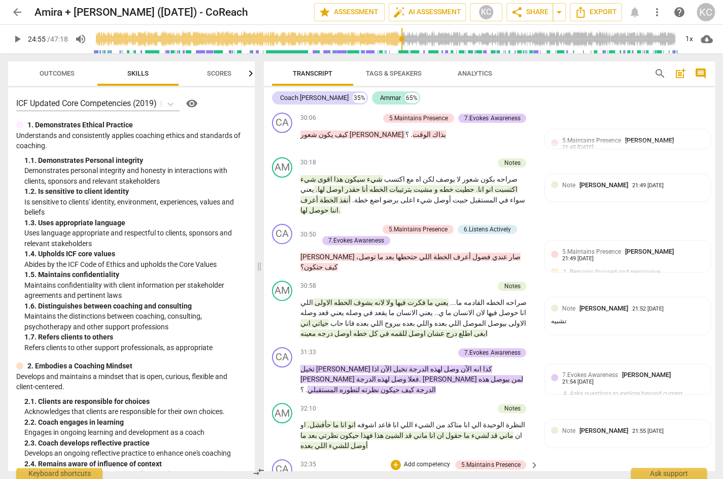
scroll to position [4465, 0]
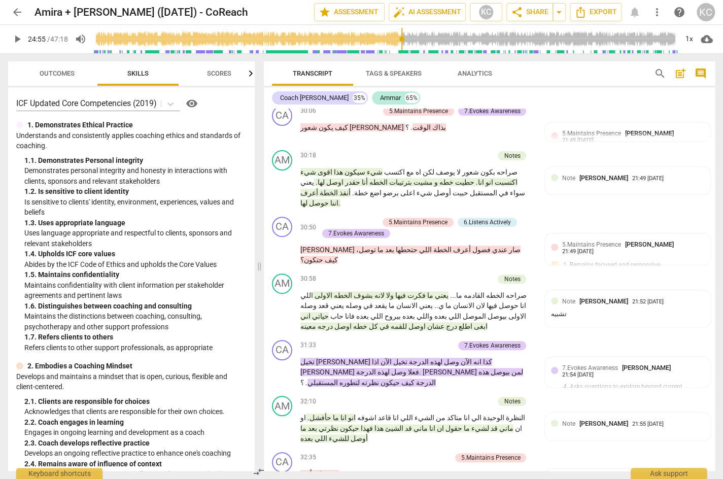
drag, startPoint x: 409, startPoint y: 228, endPoint x: 392, endPoint y: 228, distance: 16.8
drag, startPoint x: 532, startPoint y: 138, endPoint x: 503, endPoint y: 138, distance: 29.9
click at [503, 413] on p "النظرة الوحيدة الي انا متاكد من الشيء اللي انا قاعد اشوفه انو انا ما حأفشل . او…" at bounding box center [417, 428] width 233 height 31
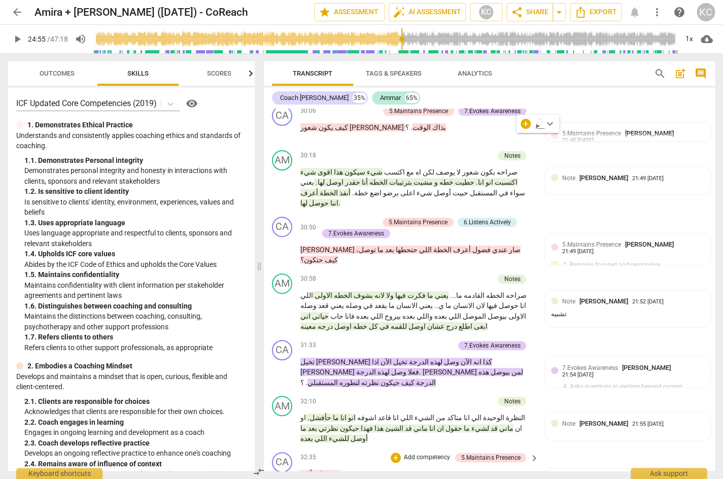
click at [496, 448] on div "CA play_arrow pause 32:35 + Add competency 5.Maintains Presence keyboard_arrow_…" at bounding box center [489, 470] width 451 height 45
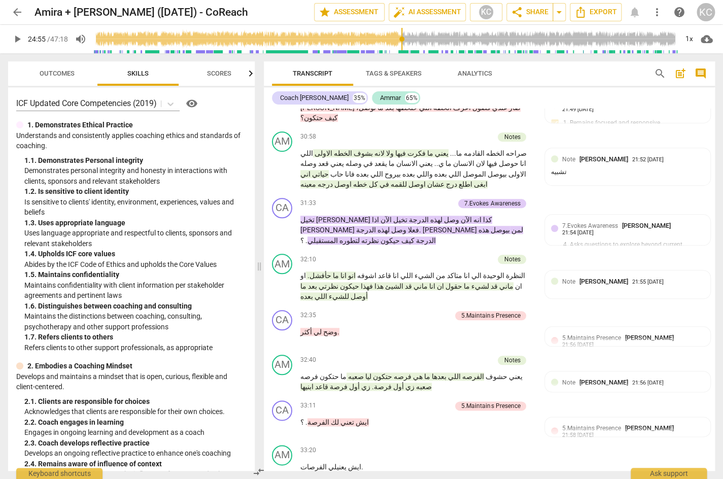
scroll to position [4608, 0]
drag, startPoint x: 475, startPoint y: 264, endPoint x: 456, endPoint y: 265, distance: 18.8
drag, startPoint x: 418, startPoint y: 259, endPoint x: 405, endPoint y: 259, distance: 13.2
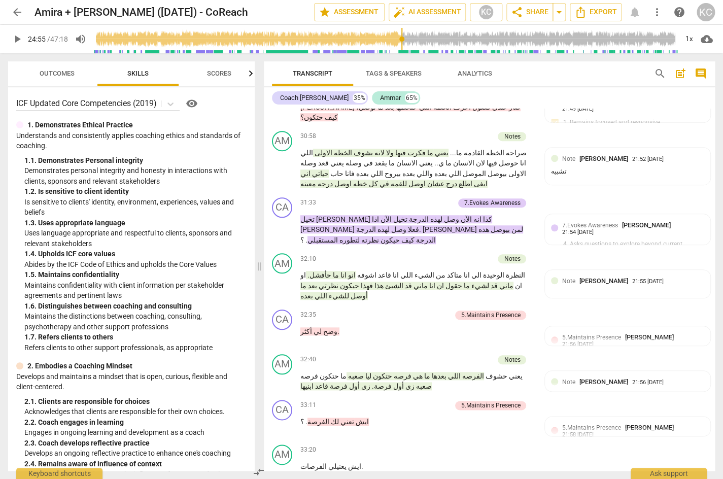
scroll to position [4617, 0]
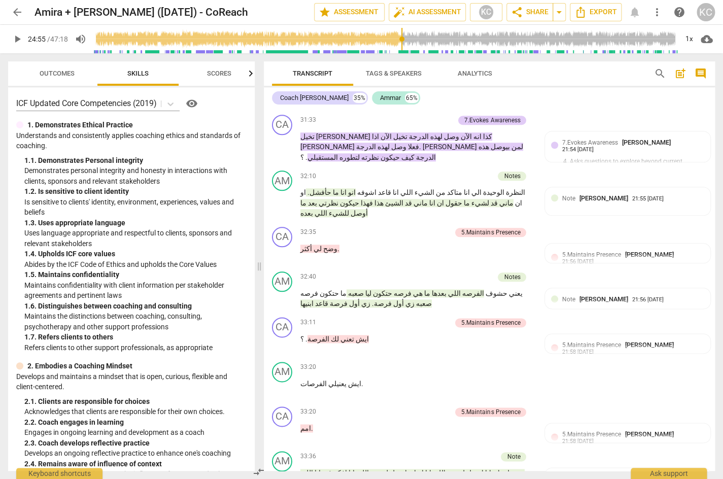
scroll to position [4660, 0]
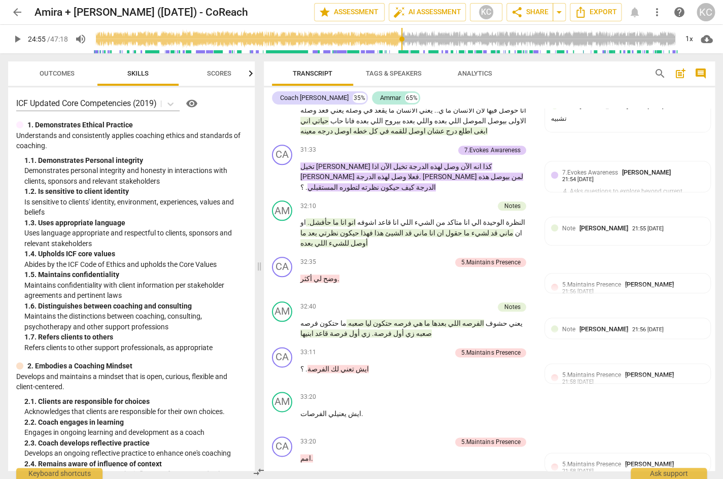
drag, startPoint x: 473, startPoint y: 211, endPoint x: 466, endPoint y: 211, distance: 7.1
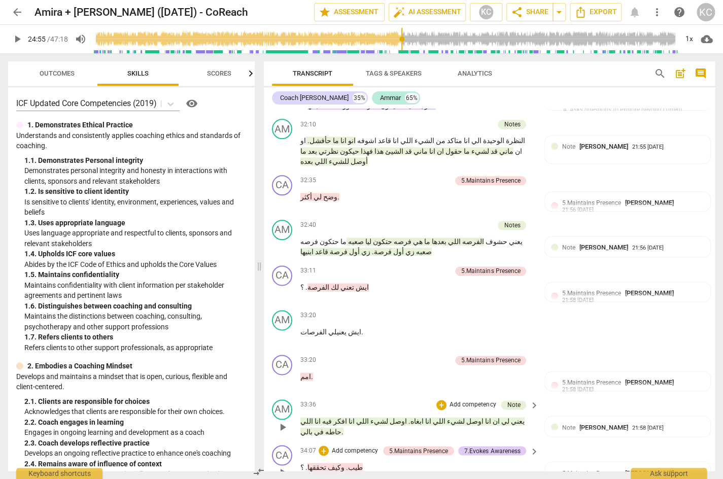
scroll to position [4743, 0]
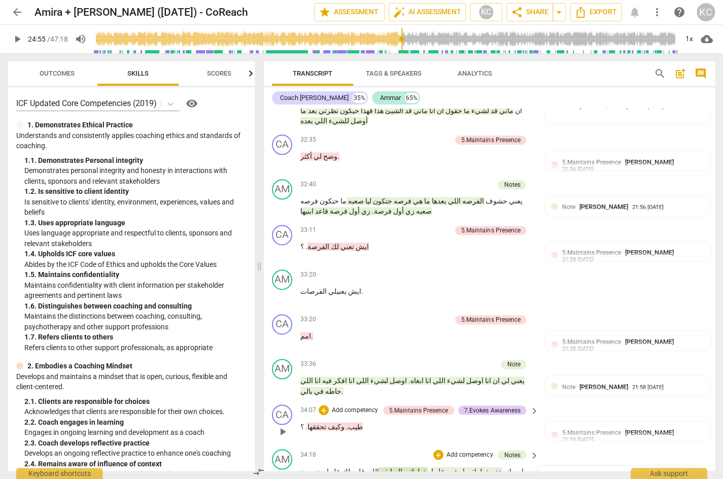
scroll to position [4789, 0]
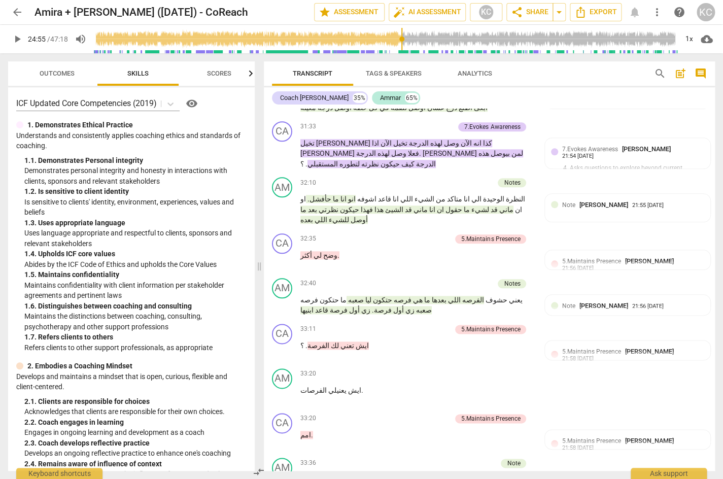
scroll to position [4682, 0]
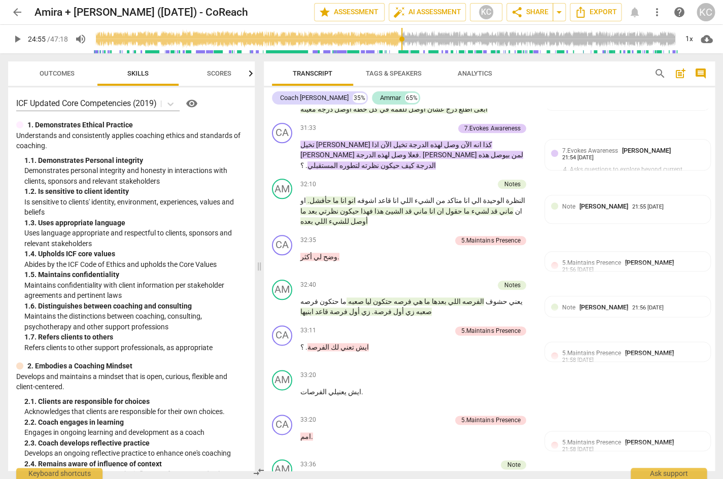
drag, startPoint x: 337, startPoint y: 290, endPoint x: 290, endPoint y: 292, distance: 46.7
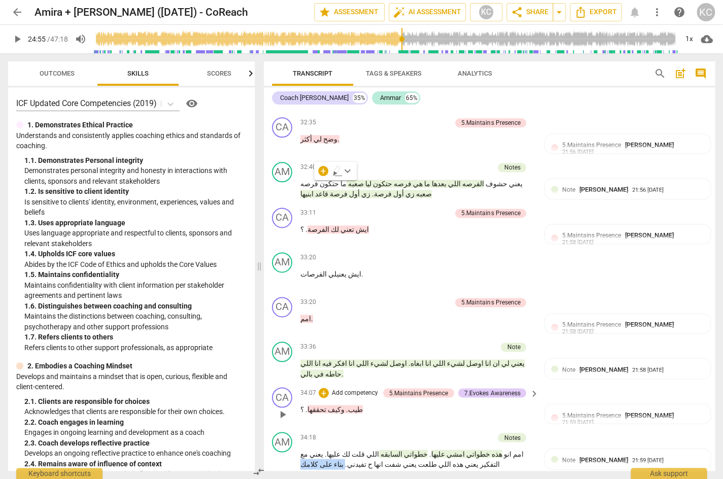
scroll to position [4804, 0]
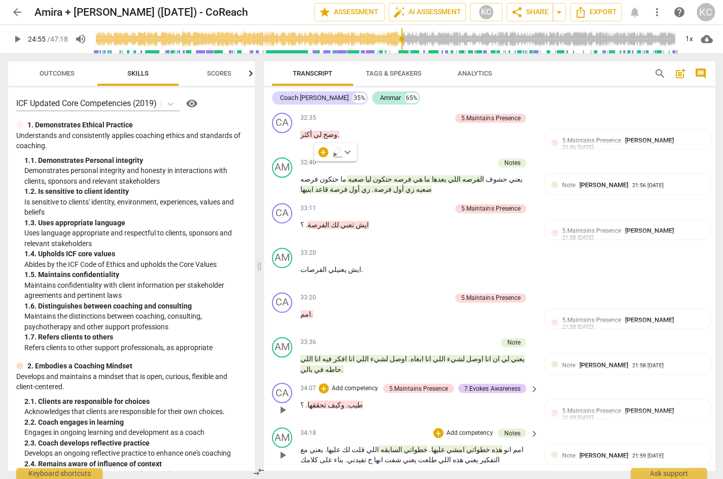
click at [383, 455] on span "شفت" at bounding box center [392, 459] width 18 height 8
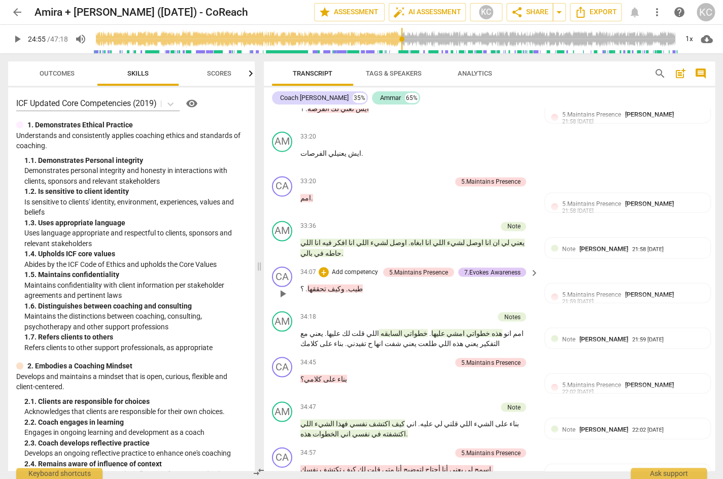
scroll to position [4954, 0]
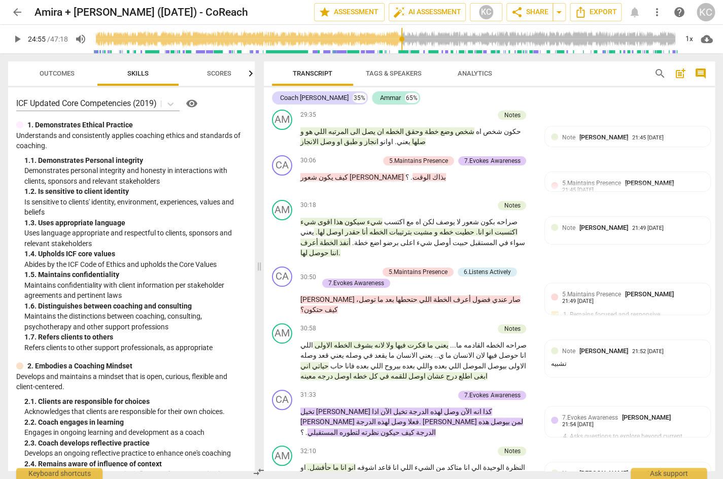
scroll to position [4414, 0]
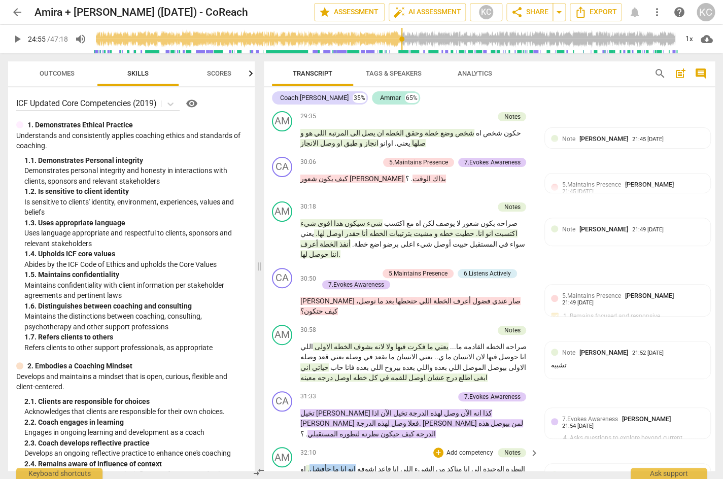
drag, startPoint x: 404, startPoint y: 188, endPoint x: 368, endPoint y: 189, distance: 35.6
click at [368, 464] on p "النظرة الوحيدة الي انا متاكد من الشيء اللي انا قاعد اشوفه انو انا ما حأفشل . او…" at bounding box center [417, 479] width 233 height 31
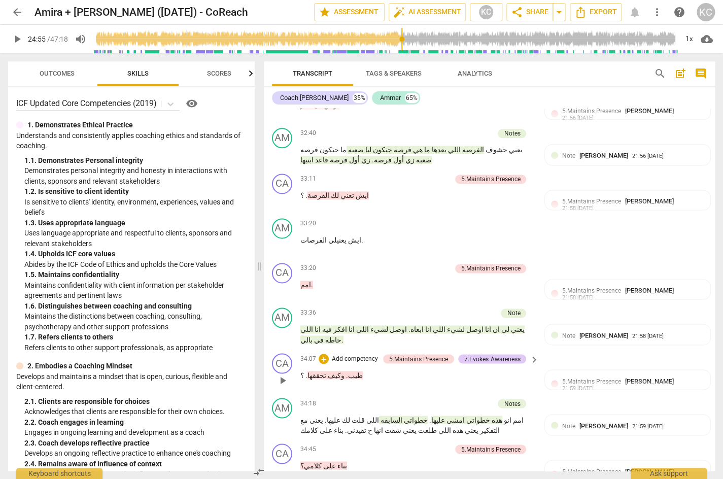
scroll to position [4833, 0]
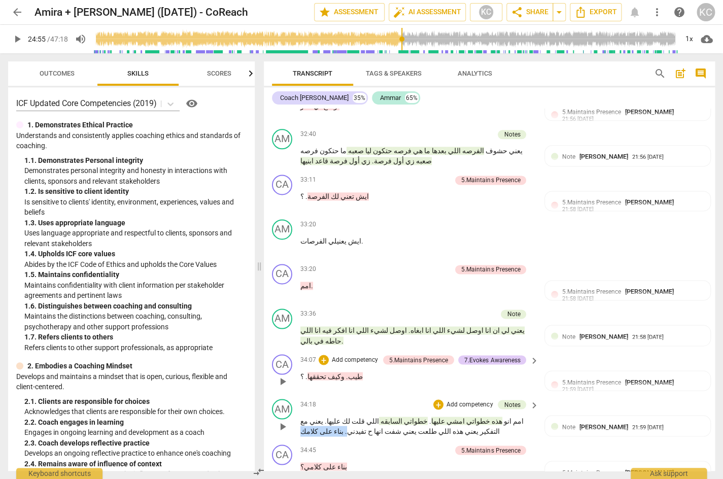
drag, startPoint x: 339, startPoint y: 137, endPoint x: 300, endPoint y: 139, distance: 39.2
click at [300, 395] on div "AM play_arrow pause 34:18 + Add competency Notes keyboard_arrow_right امم انو ه…" at bounding box center [489, 418] width 451 height 46
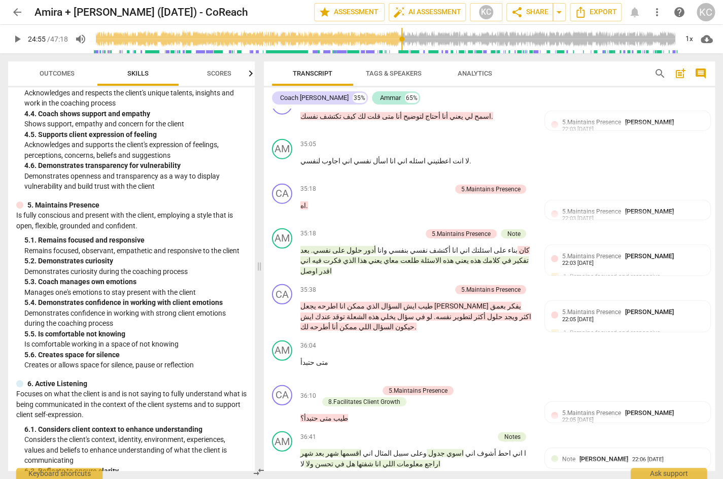
scroll to position [5279, 0]
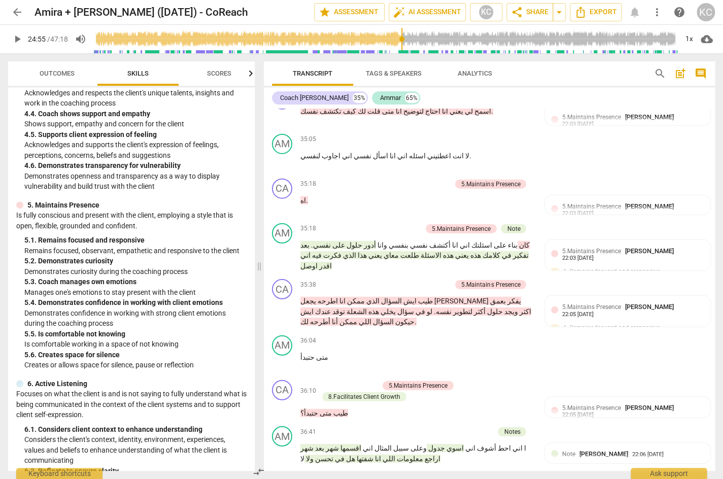
drag, startPoint x: 368, startPoint y: 266, endPoint x: 296, endPoint y: 266, distance: 71.6
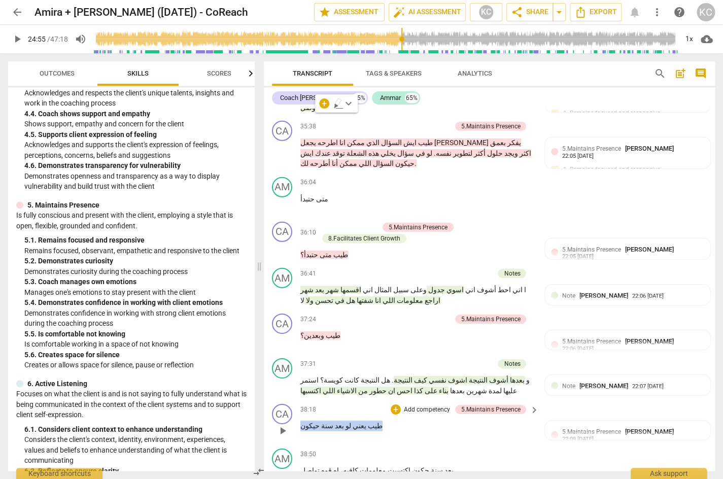
scroll to position [5460, 0]
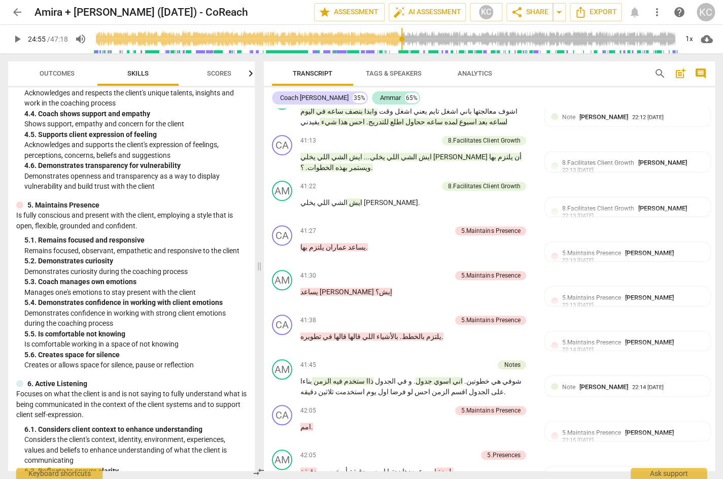
scroll to position [5988, 0]
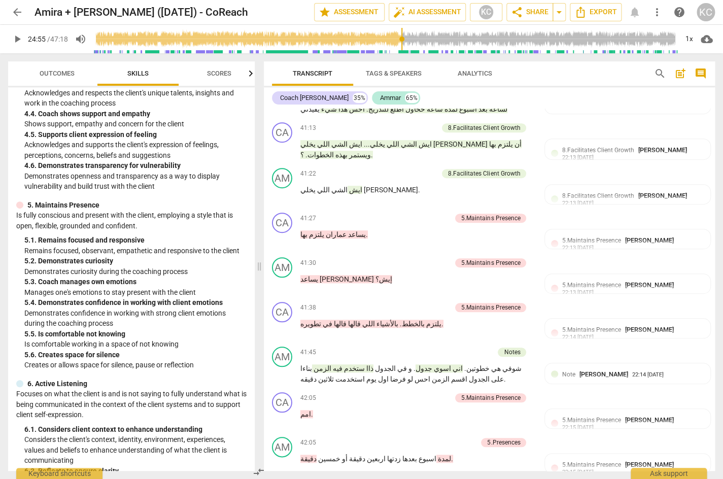
type input "2585"
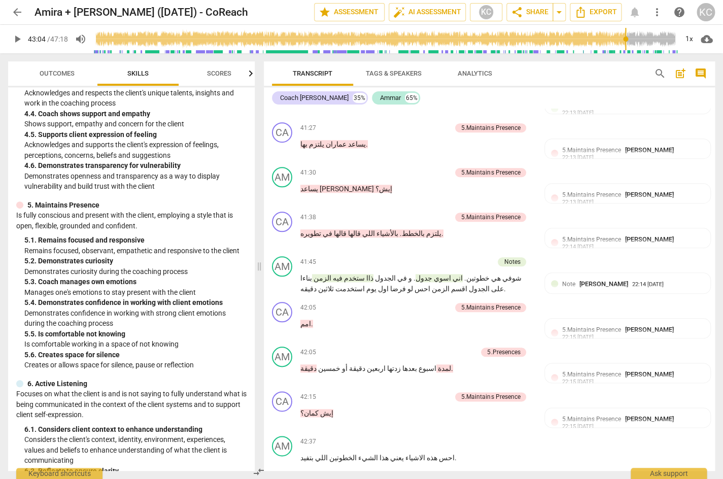
scroll to position [6082, 0]
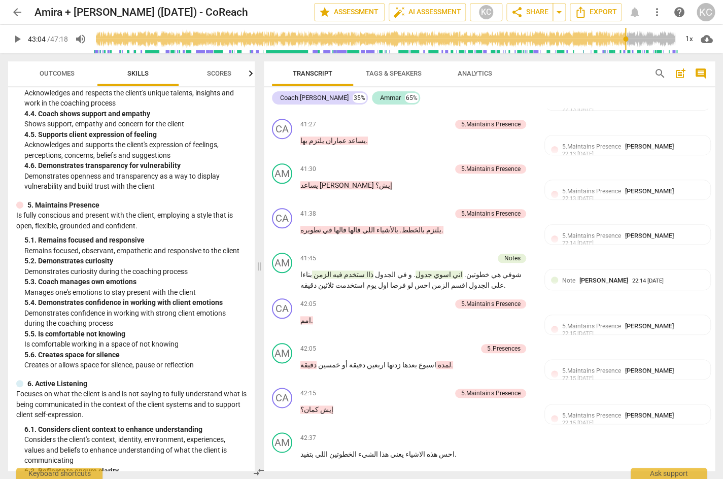
drag, startPoint x: 508, startPoint y: 263, endPoint x: 464, endPoint y: 265, distance: 43.2
drag, startPoint x: 509, startPoint y: 270, endPoint x: 307, endPoint y: 269, distance: 202.0
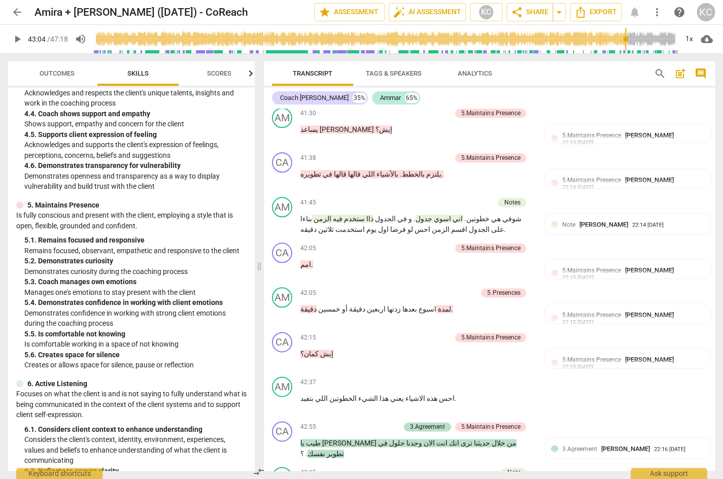
scroll to position [6143, 0]
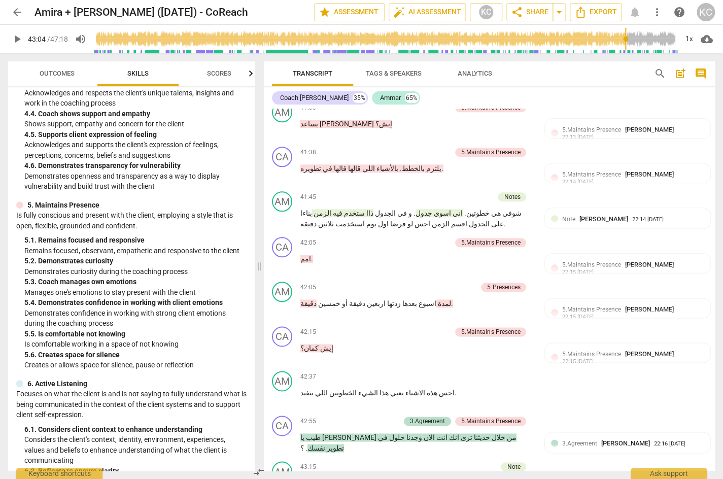
drag, startPoint x: 529, startPoint y: 247, endPoint x: 392, endPoint y: 246, distance: 137.6
drag, startPoint x: 513, startPoint y: 206, endPoint x: 312, endPoint y: 207, distance: 200.5
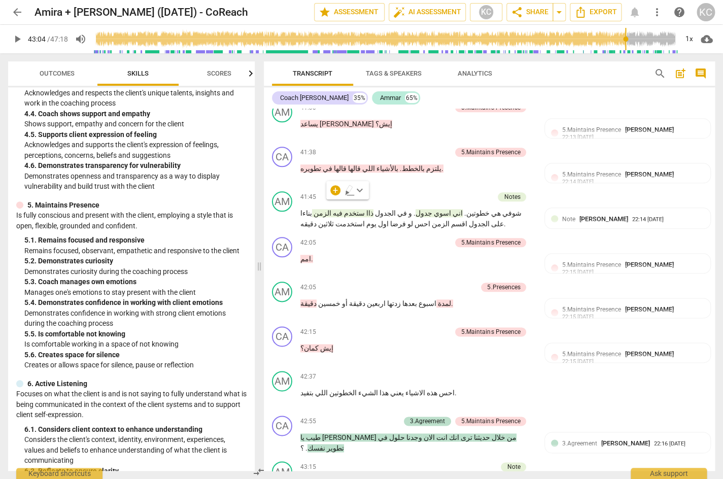
drag, startPoint x: 535, startPoint y: 250, endPoint x: 481, endPoint y: 253, distance: 53.9
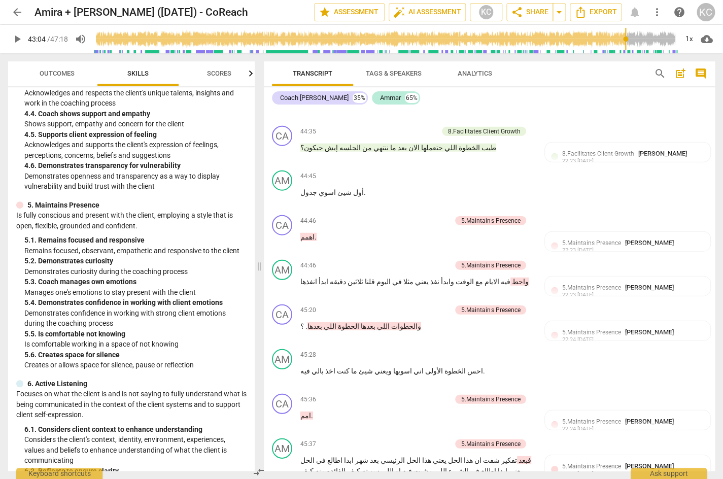
scroll to position [6709, 0]
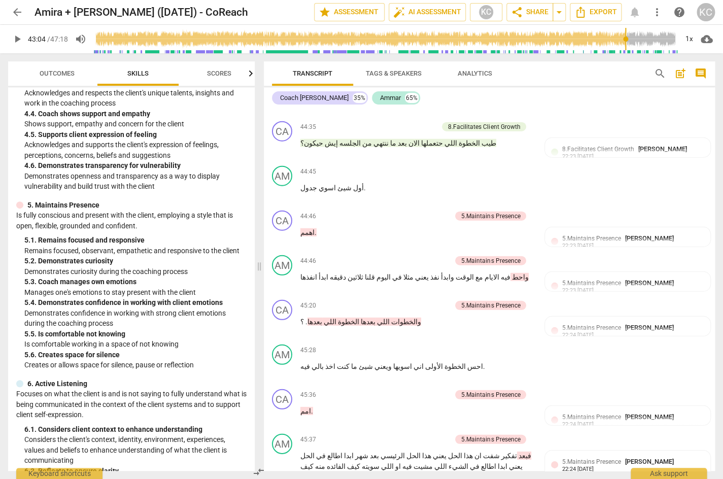
drag, startPoint x: 357, startPoint y: 302, endPoint x: 306, endPoint y: 302, distance: 51.3
drag, startPoint x: 464, startPoint y: 310, endPoint x: 441, endPoint y: 310, distance: 23.3
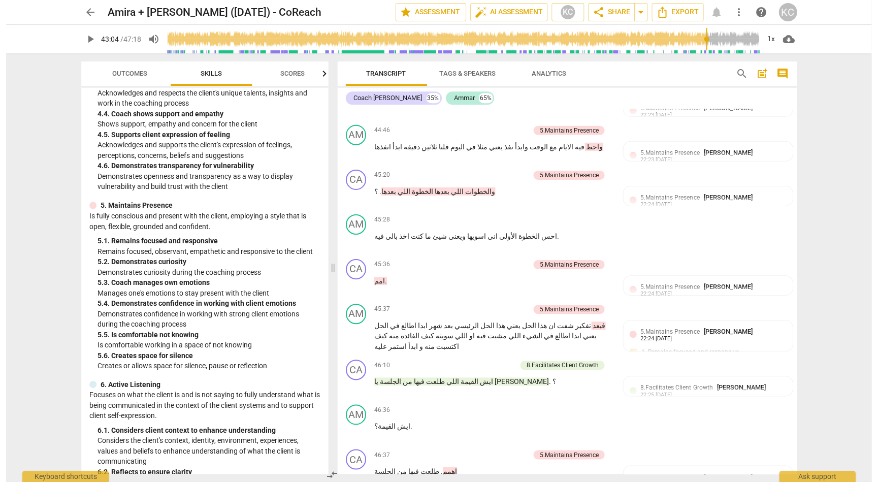
scroll to position [6818, 0]
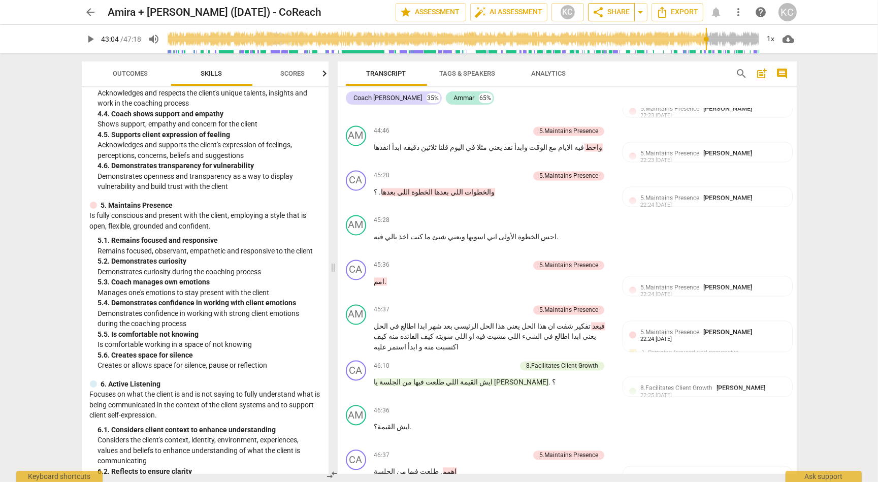
click at [610, 16] on span "share Share" at bounding box center [611, 12] width 38 height 12
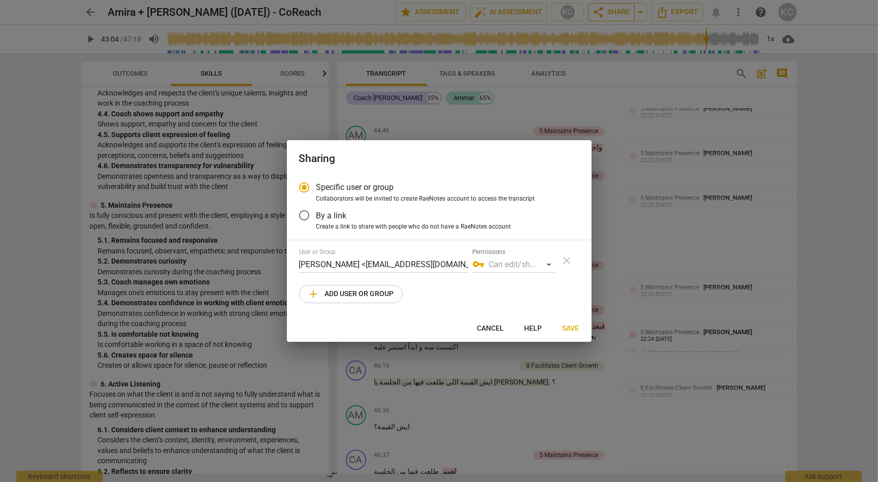
radio input "false"
type input "2585"
click at [314, 216] on input "By a link" at bounding box center [304, 215] width 24 height 24
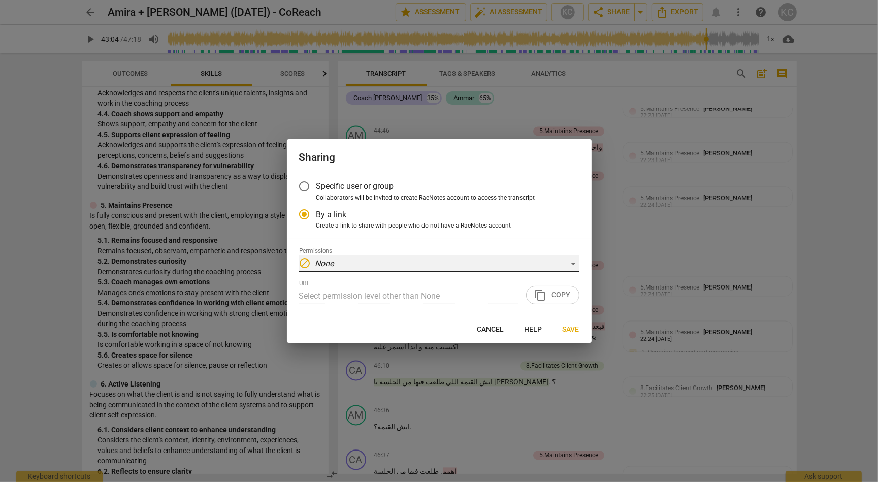
click at [344, 260] on div "block None" at bounding box center [439, 263] width 280 height 16
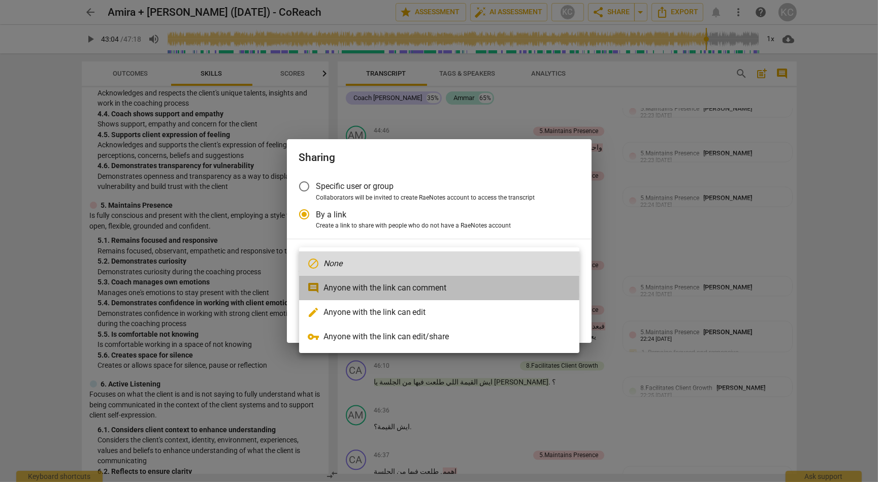
click at [347, 285] on li "comment Anyone with the link can comment" at bounding box center [439, 288] width 280 height 24
radio input "false"
type input "[URL][DOMAIN_NAME]"
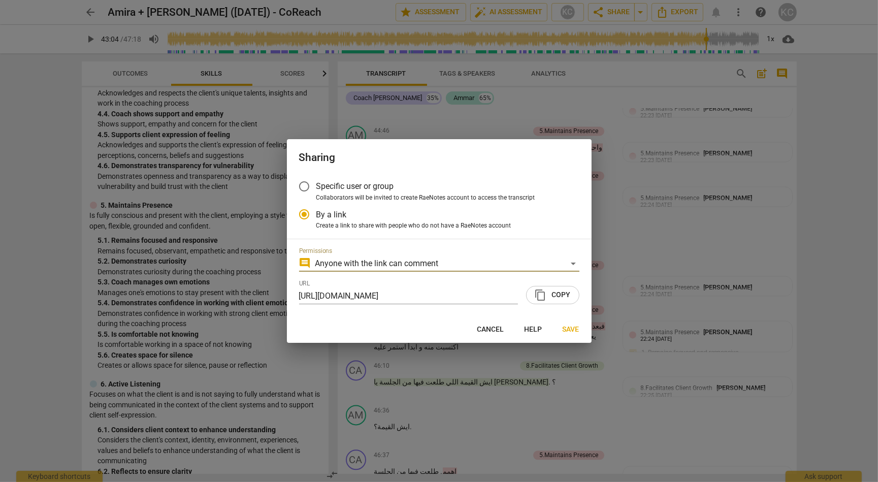
click at [551, 295] on span "content_copy Copy" at bounding box center [553, 295] width 36 height 12
click at [577, 327] on span "Save" at bounding box center [570, 329] width 17 height 10
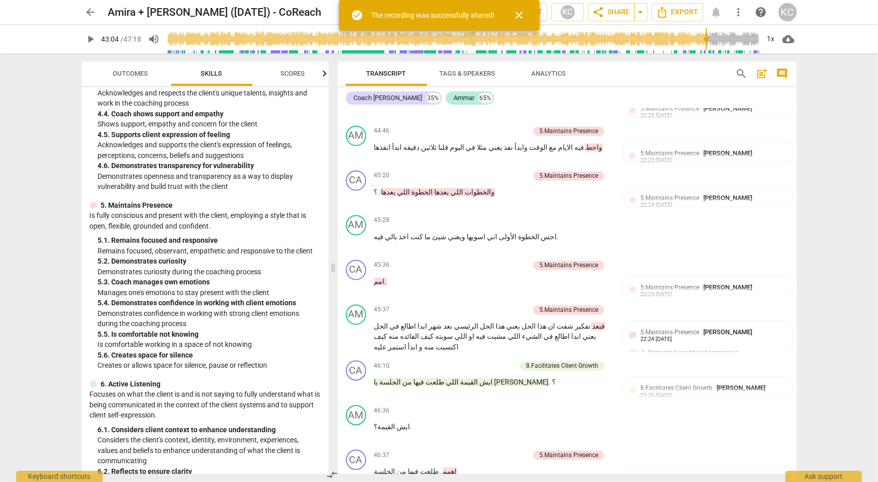
radio input "false"
